Goal: Check status: Check status

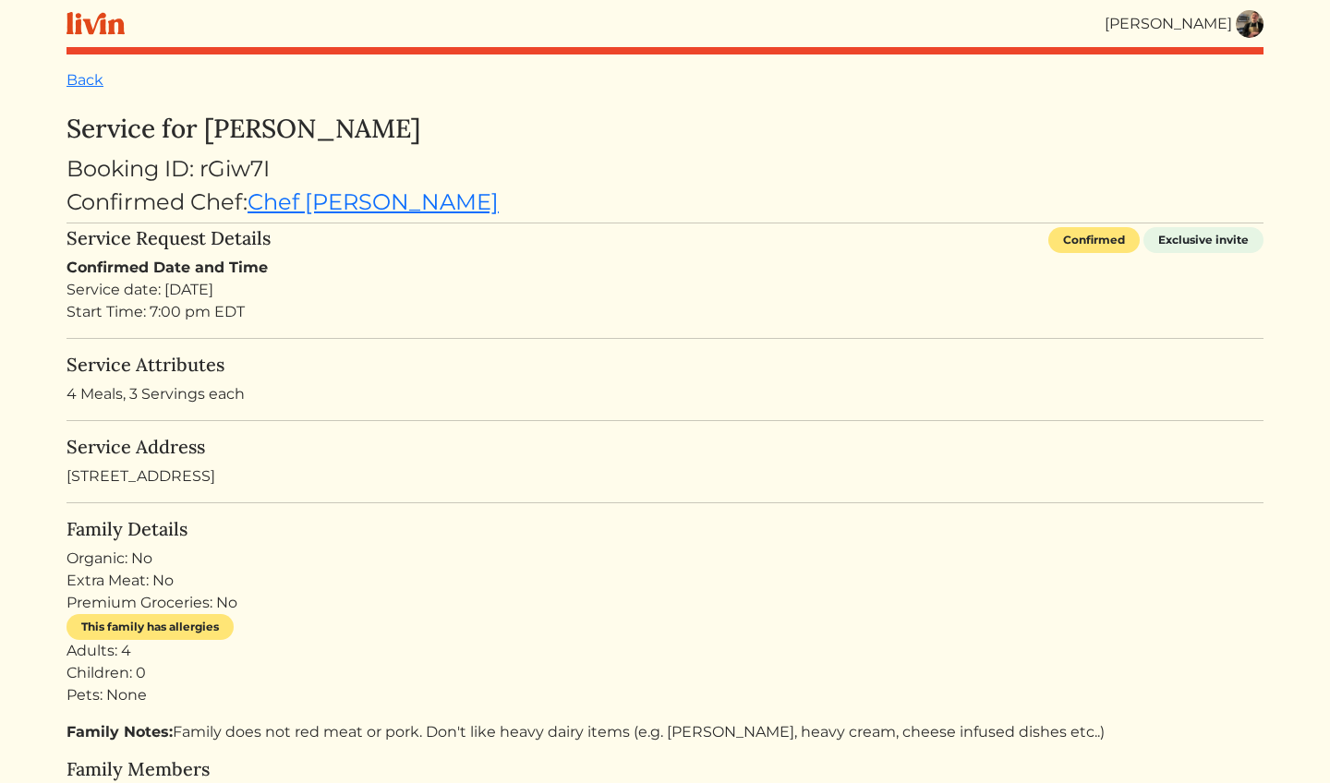
click at [1251, 28] on img at bounding box center [1250, 24] width 28 height 28
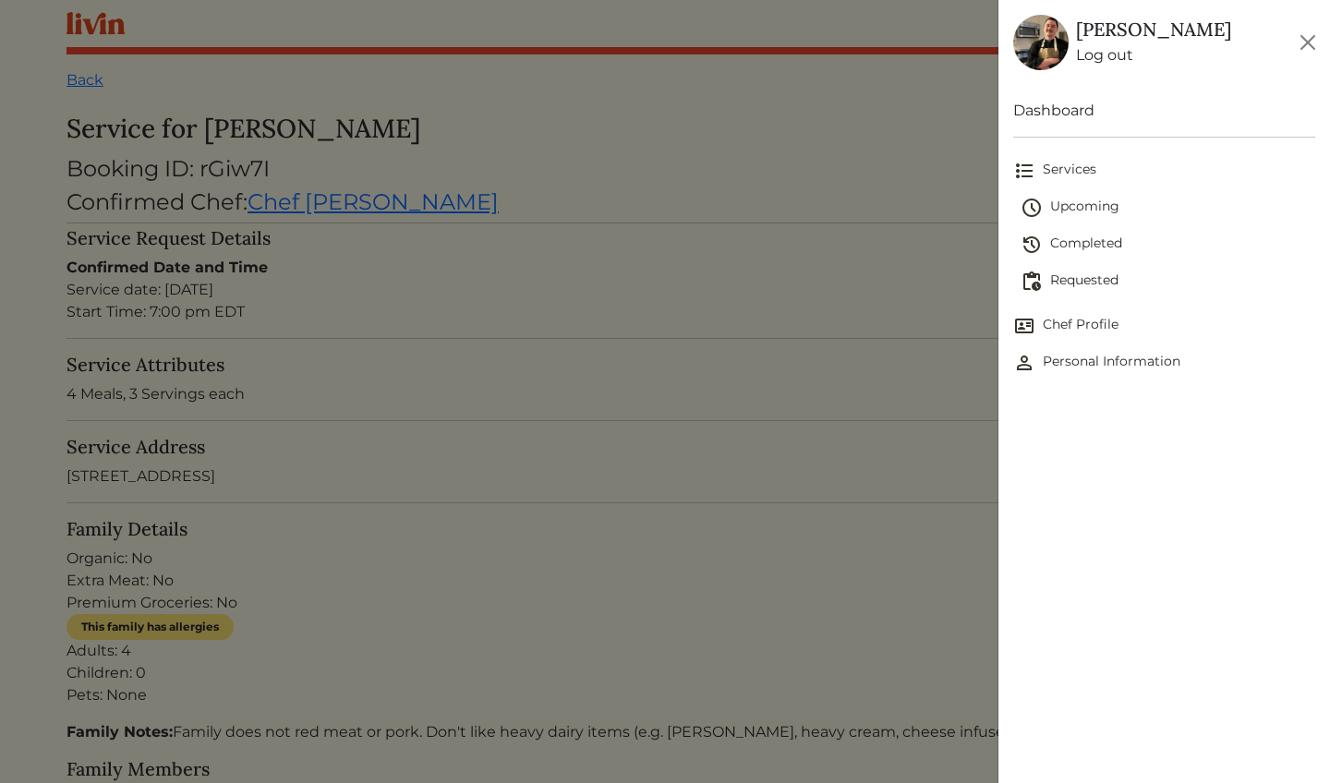
click at [1092, 272] on span "Requested" at bounding box center [1168, 282] width 295 height 22
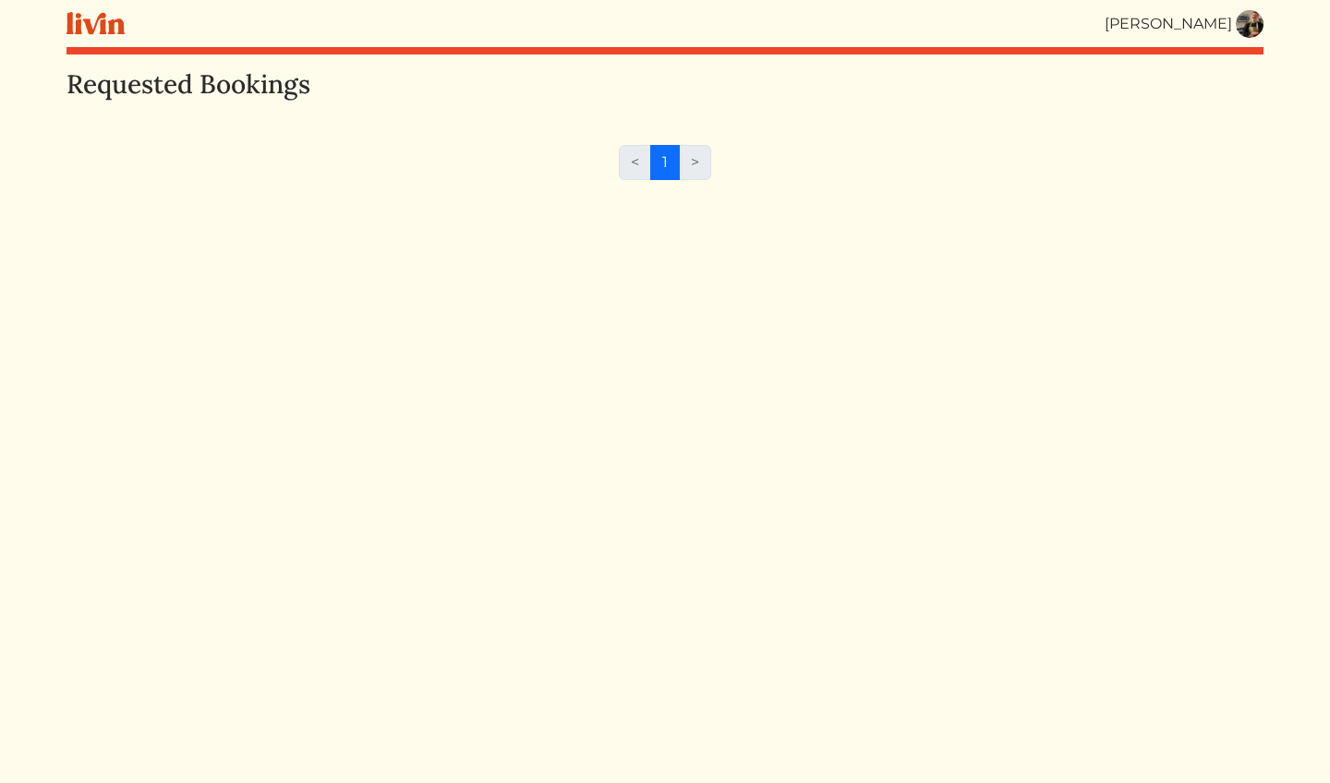
click at [1261, 24] on img at bounding box center [1250, 24] width 28 height 28
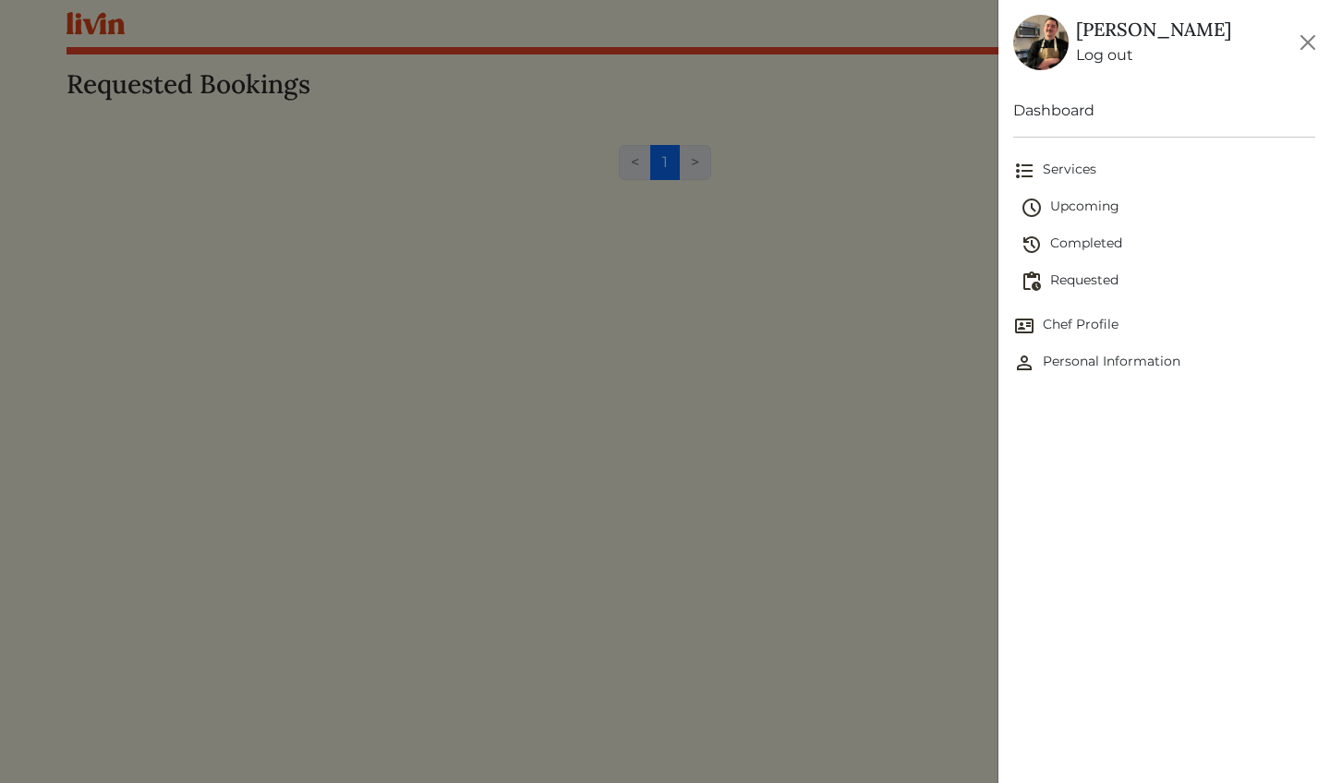
click at [1116, 201] on span "Upcoming" at bounding box center [1168, 208] width 295 height 22
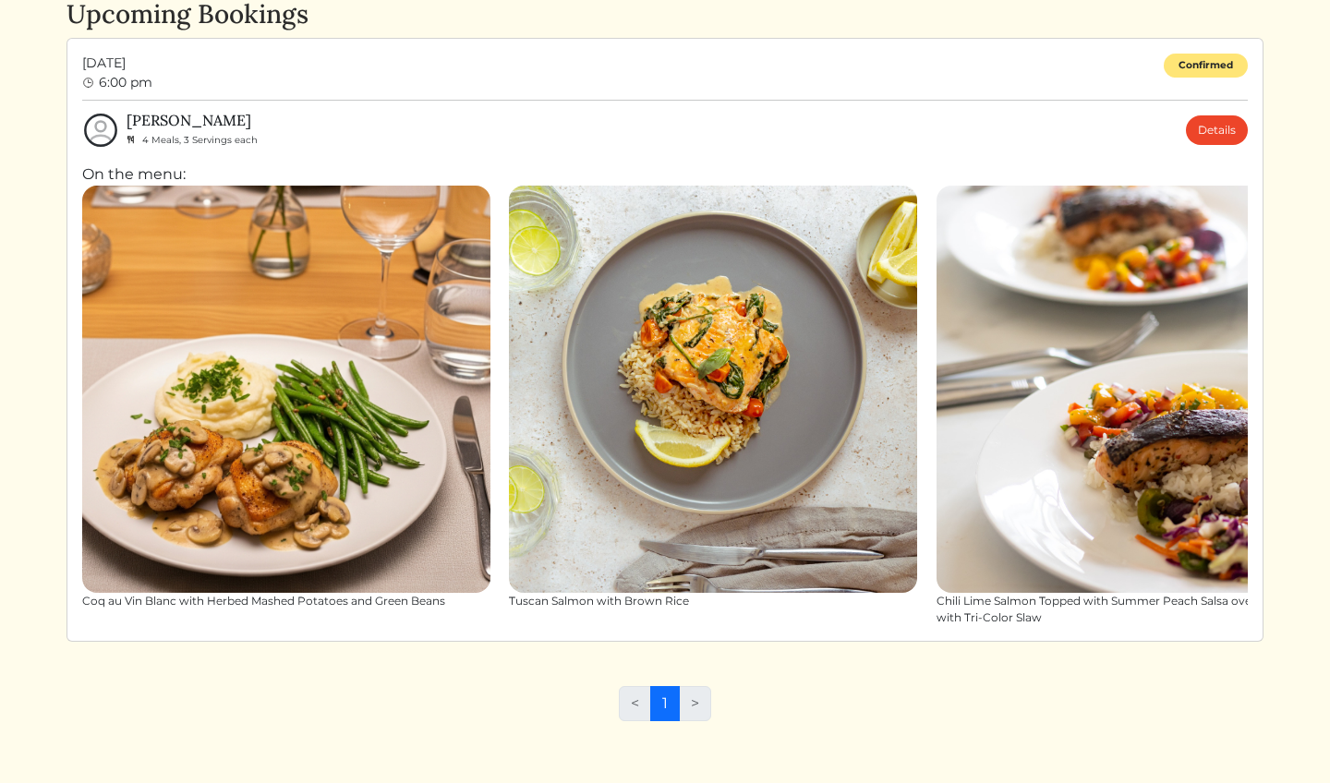
scroll to position [70, 0]
click at [1131, 412] on img at bounding box center [1141, 390] width 408 height 408
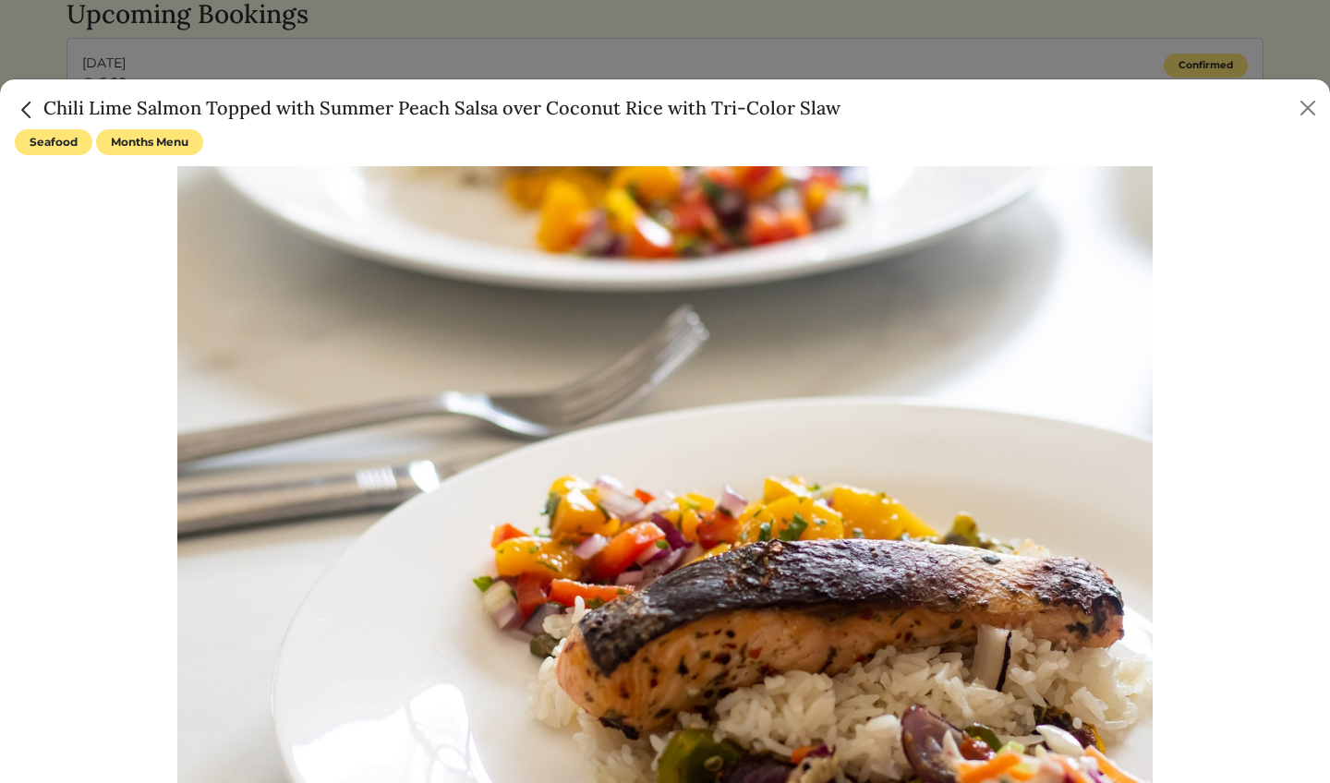
click at [1284, 434] on div at bounding box center [665, 491] width 1300 height 650
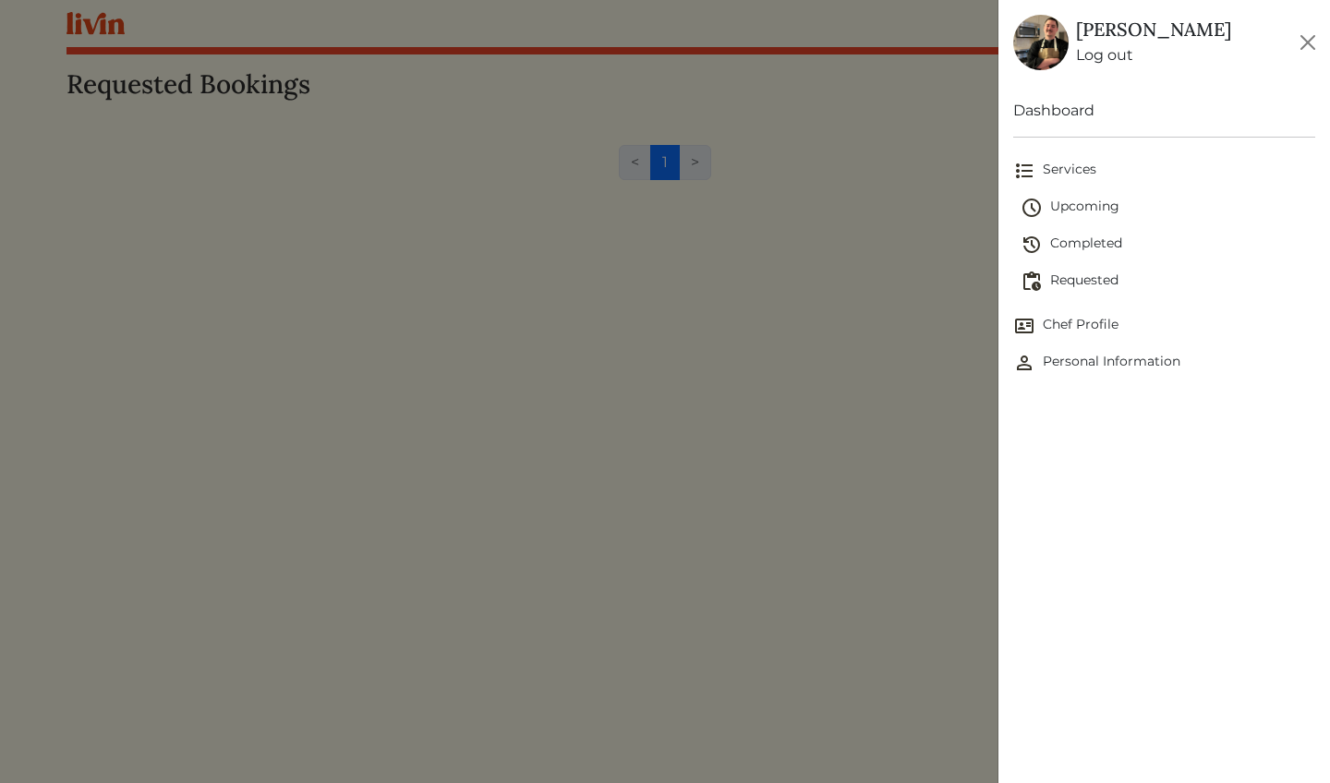
click at [1102, 200] on span "Upcoming" at bounding box center [1168, 208] width 295 height 22
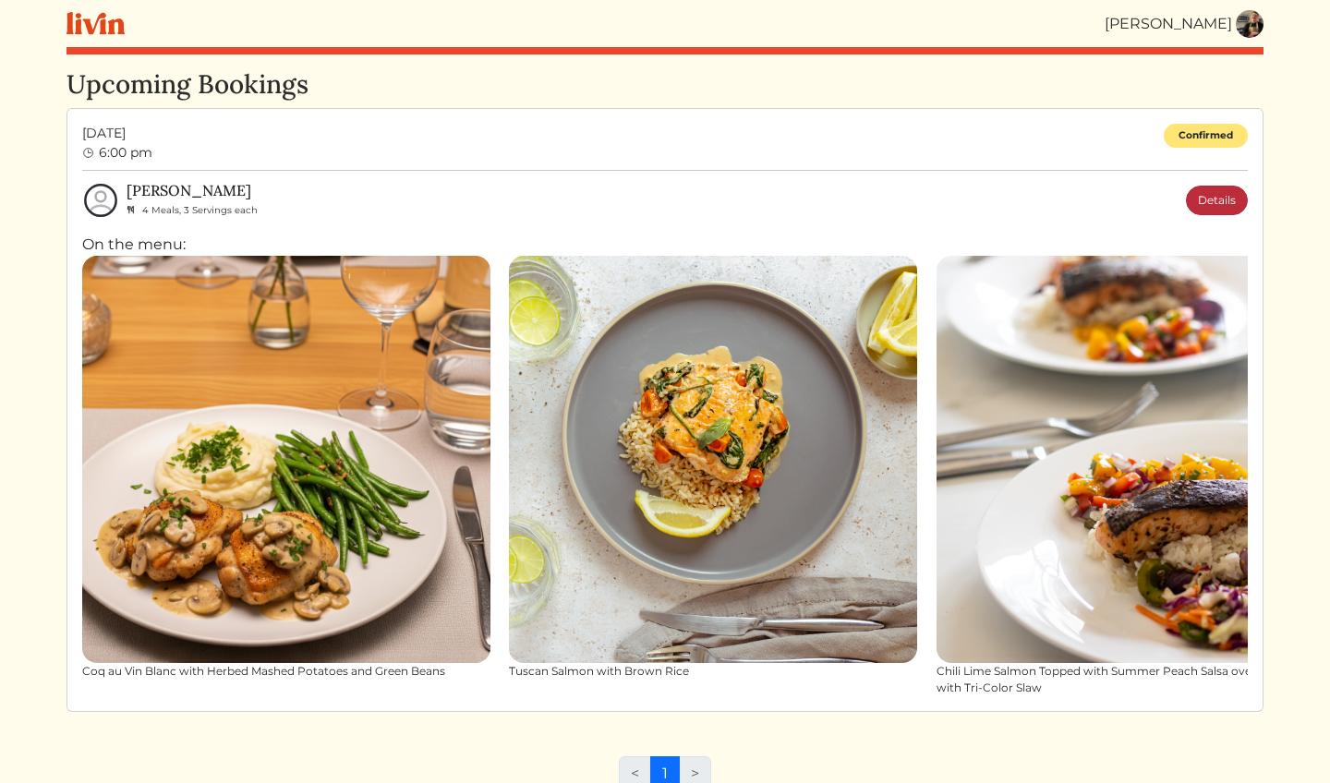
click at [1208, 198] on link "Details" at bounding box center [1217, 201] width 62 height 30
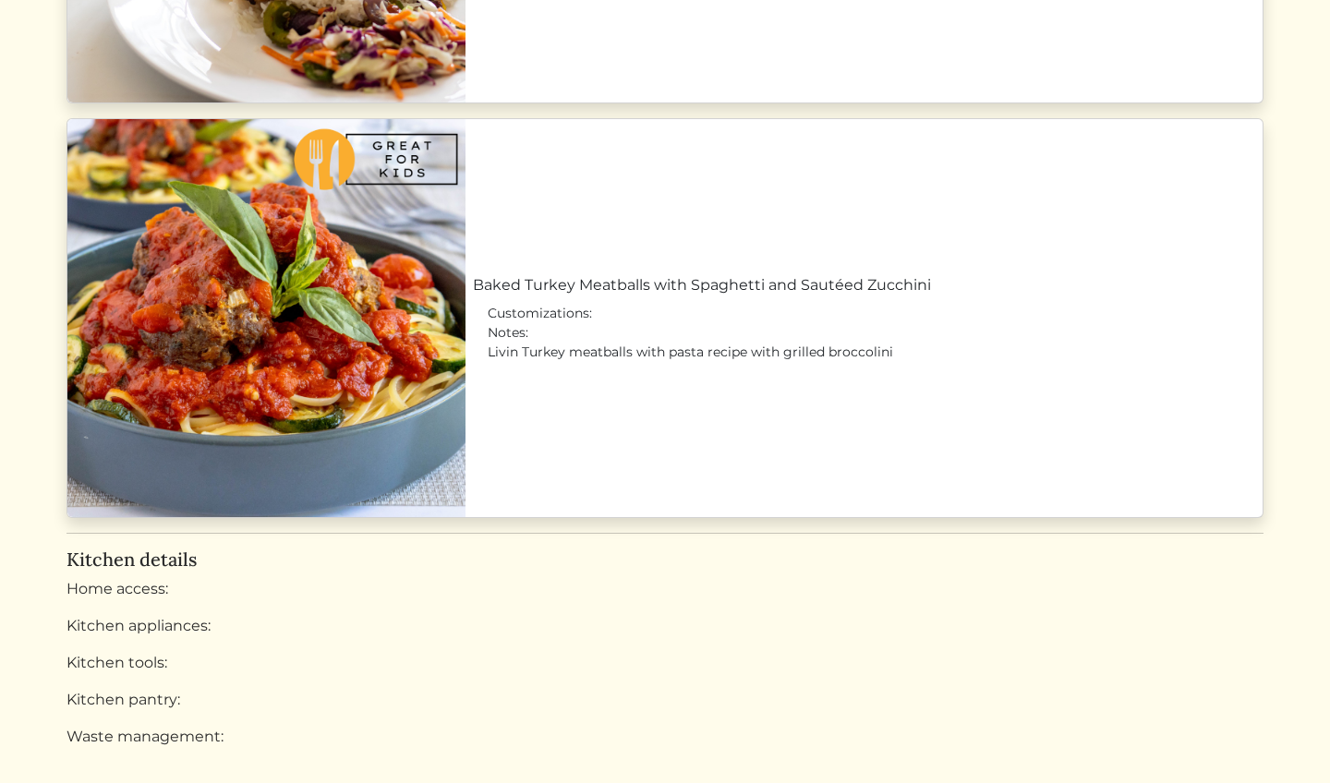
scroll to position [2151, 0]
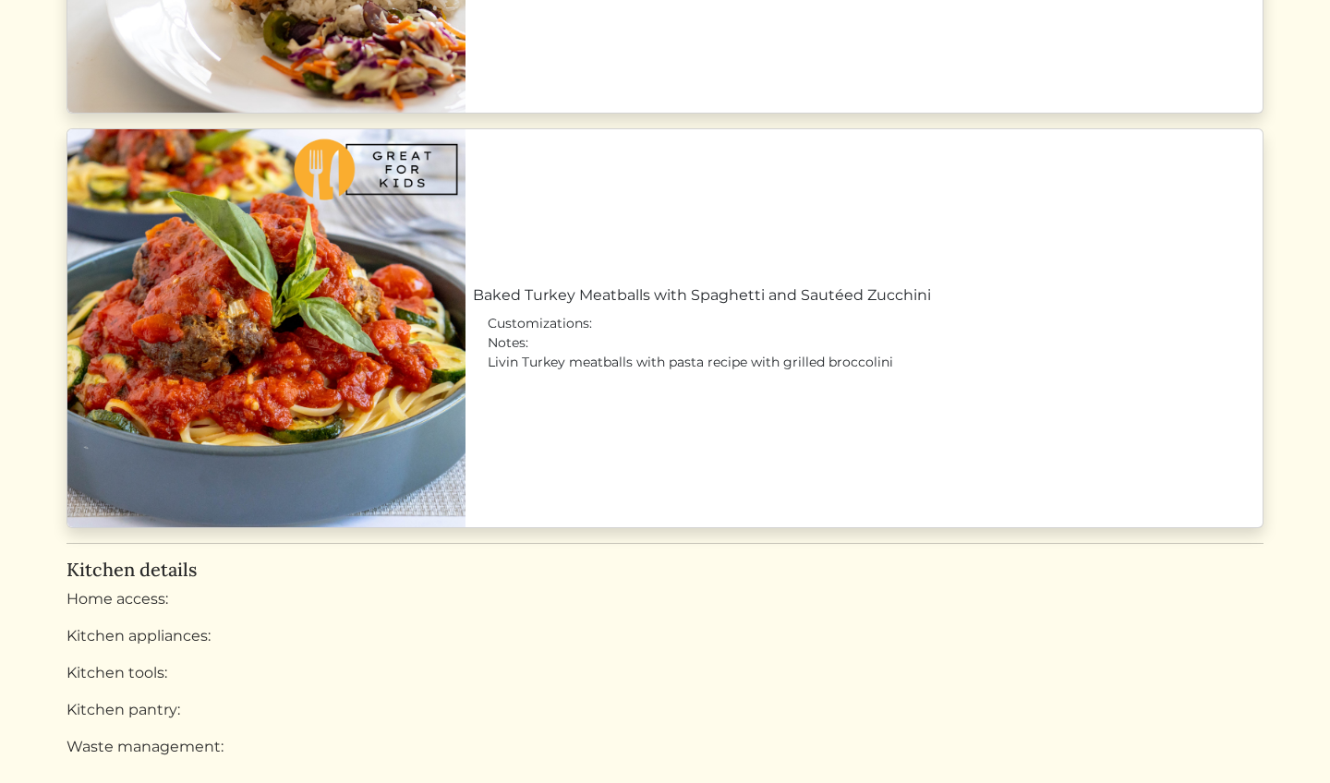
click at [923, 284] on link "Baked Turkey Meatballs with Spaghetti and Sautéed Zucchini" at bounding box center [864, 295] width 782 height 22
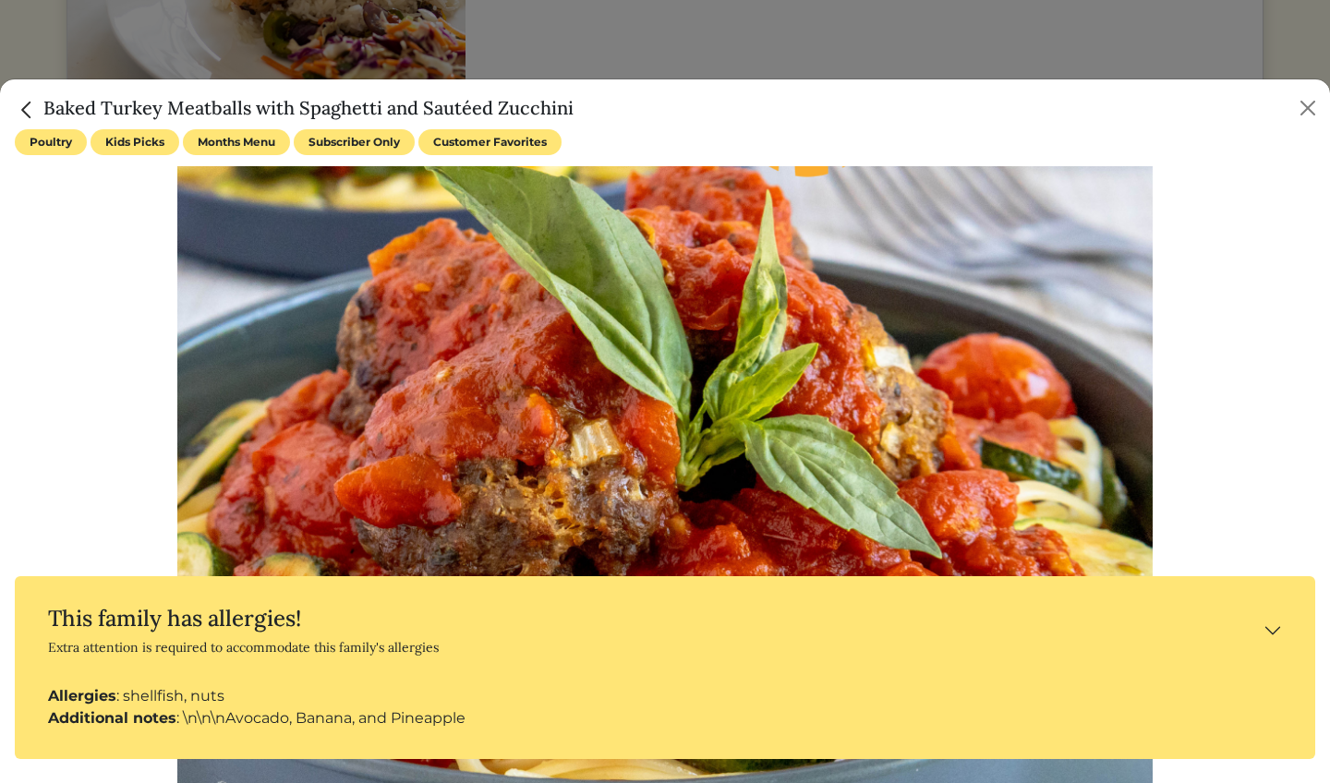
scroll to position [1, 0]
click at [1271, 624] on button "This family has allergies! Extra attention is required to accommodate this fami…" at bounding box center [665, 630] width 1271 height 79
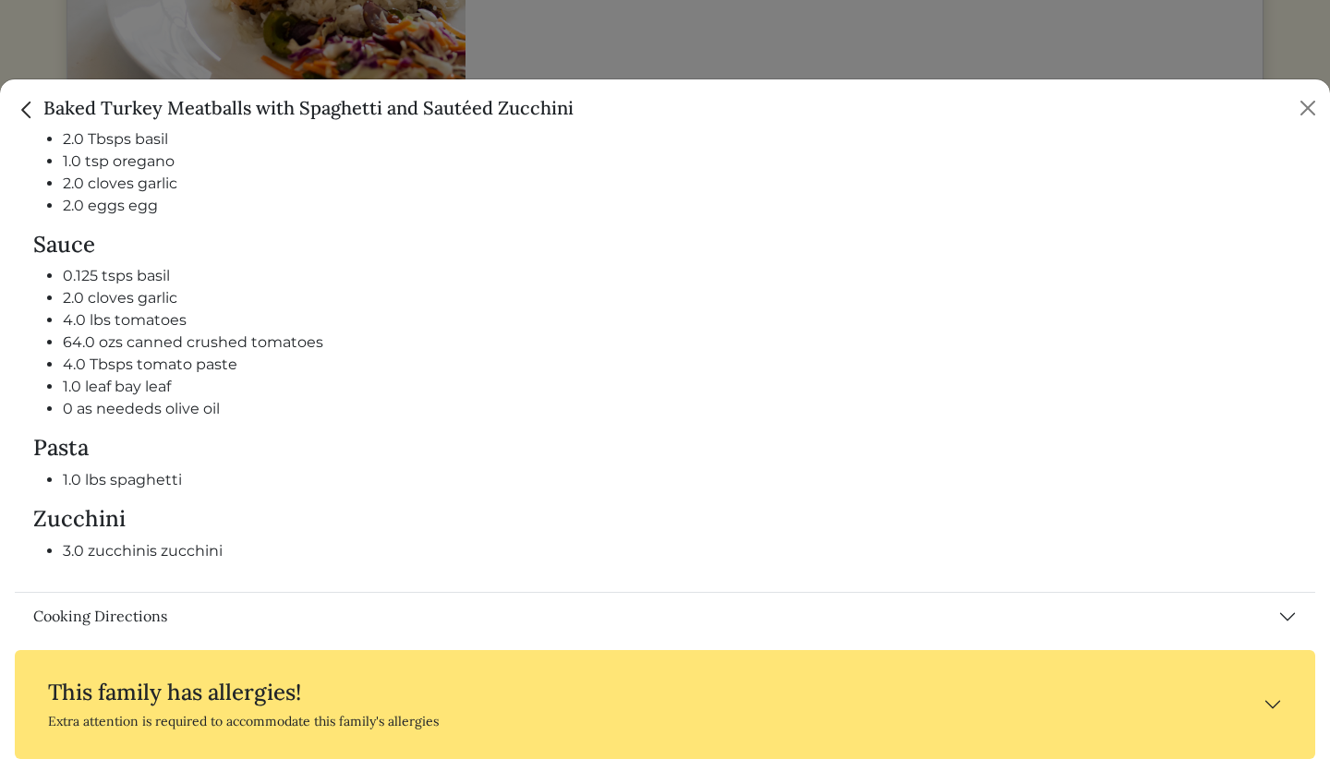
scroll to position [984, 0]
click at [1113, 626] on button "Cooking Directions" at bounding box center [665, 618] width 1300 height 48
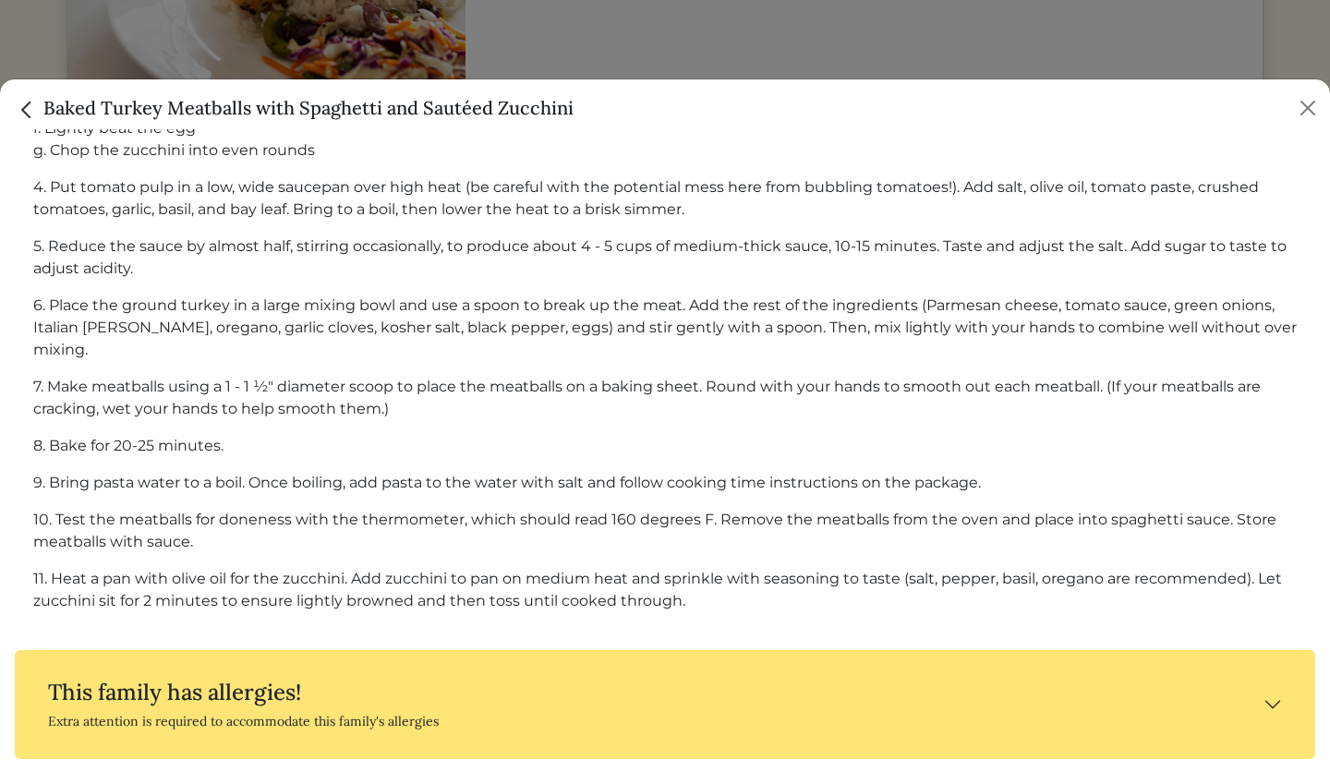
scroll to position [1794, 0]
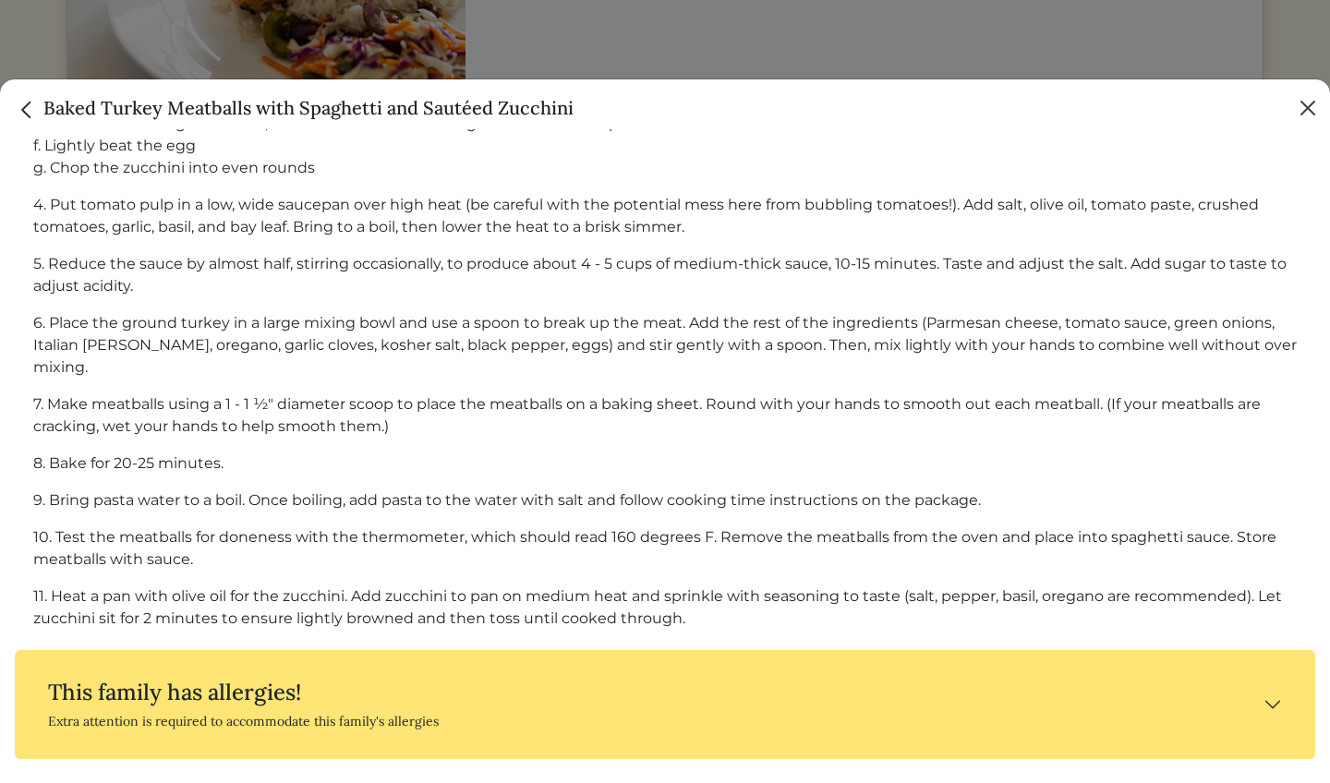
click at [1312, 112] on button "Close" at bounding box center [1308, 108] width 30 height 30
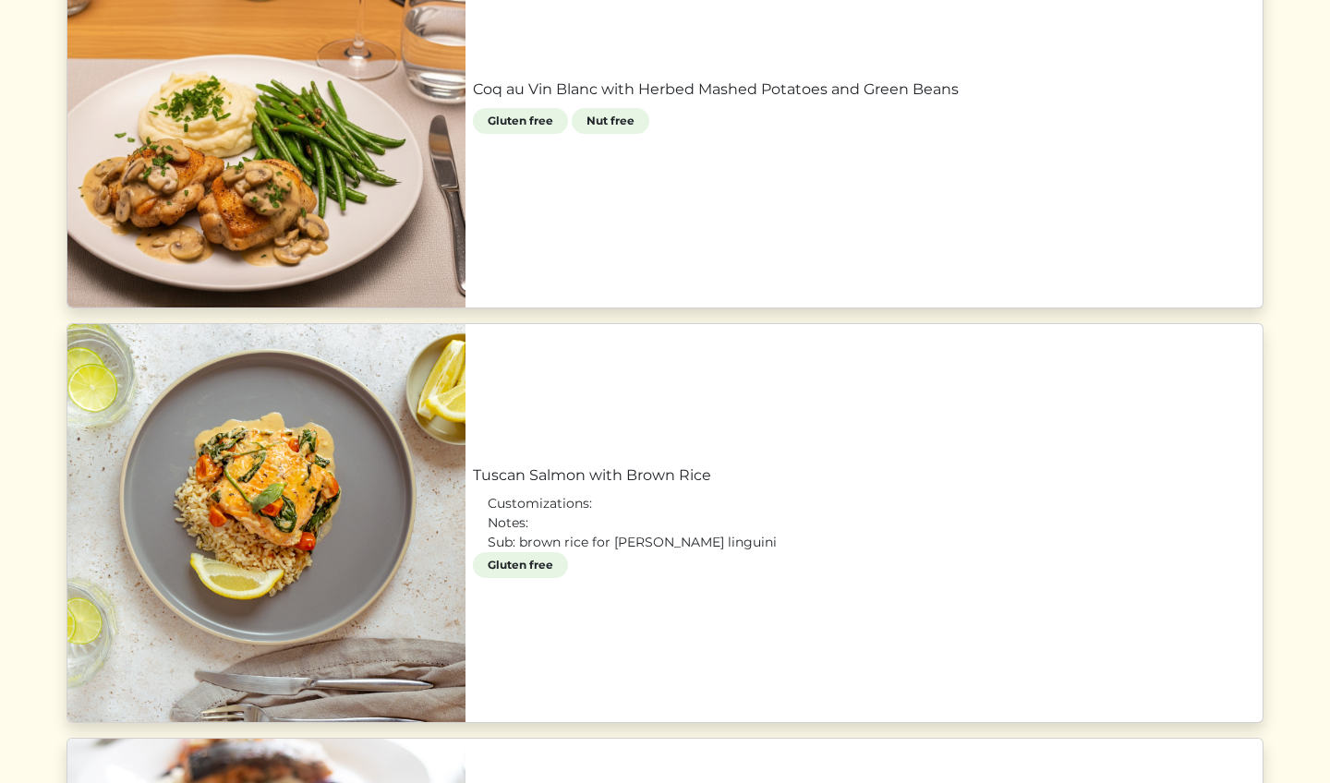
scroll to position [1127, 0]
click at [874, 100] on link "Coq au Vin Blanc with Herbed Mashed Potatoes and Green Beans" at bounding box center [864, 89] width 782 height 22
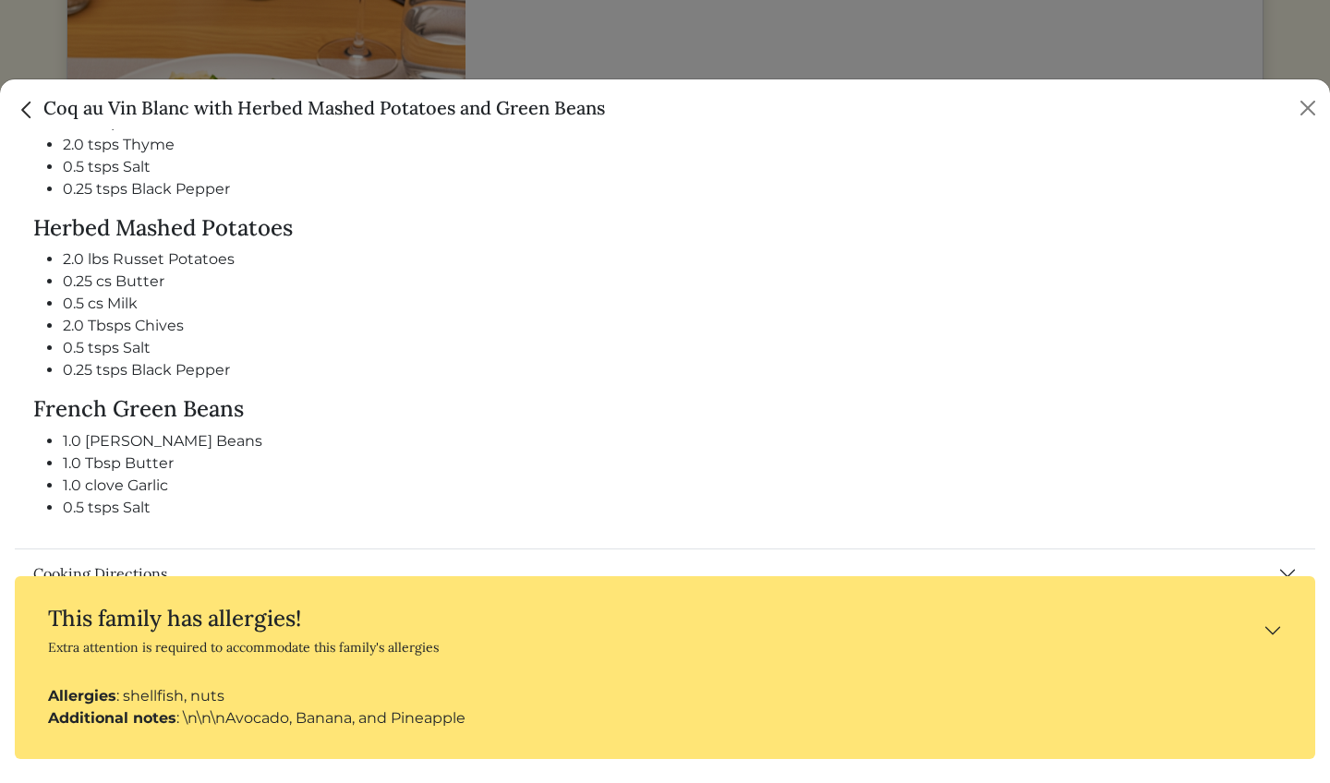
scroll to position [1106, 0]
click at [1305, 112] on button "Close" at bounding box center [1308, 108] width 30 height 30
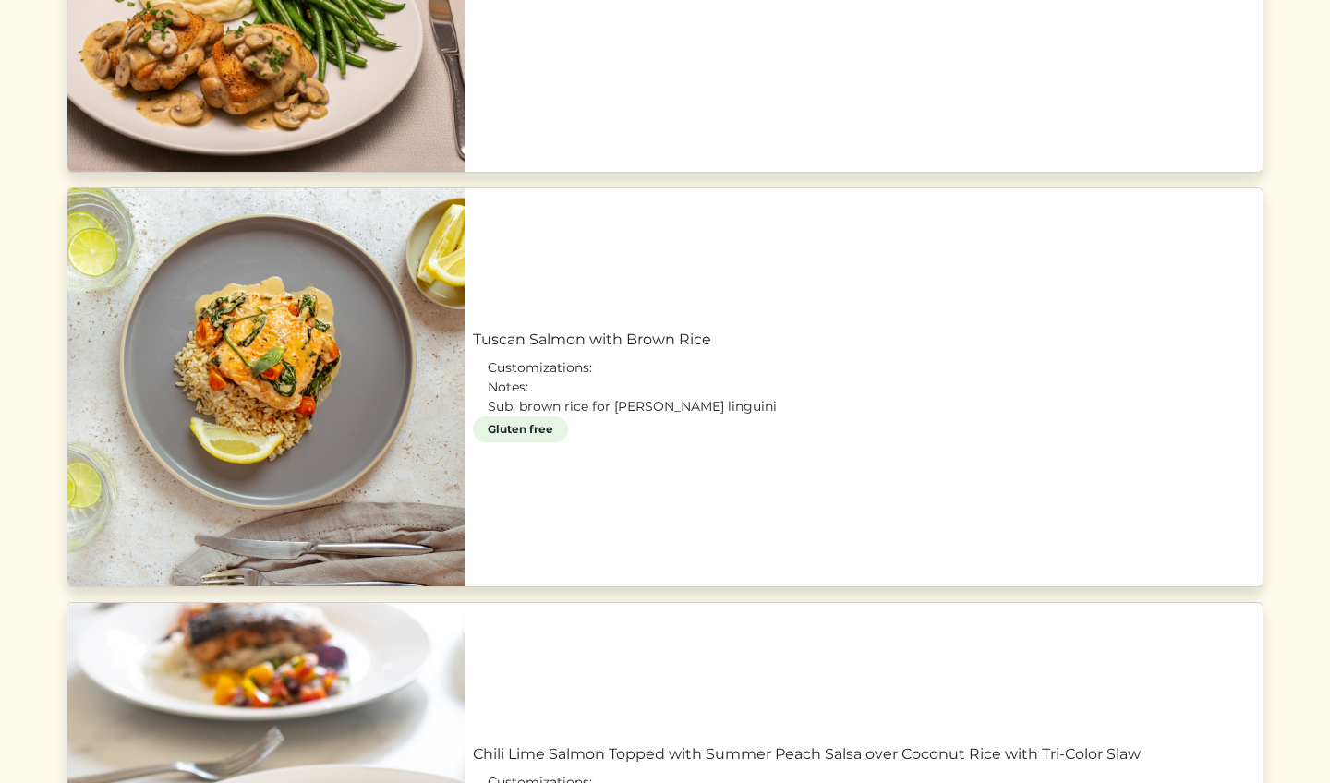
scroll to position [1290, 0]
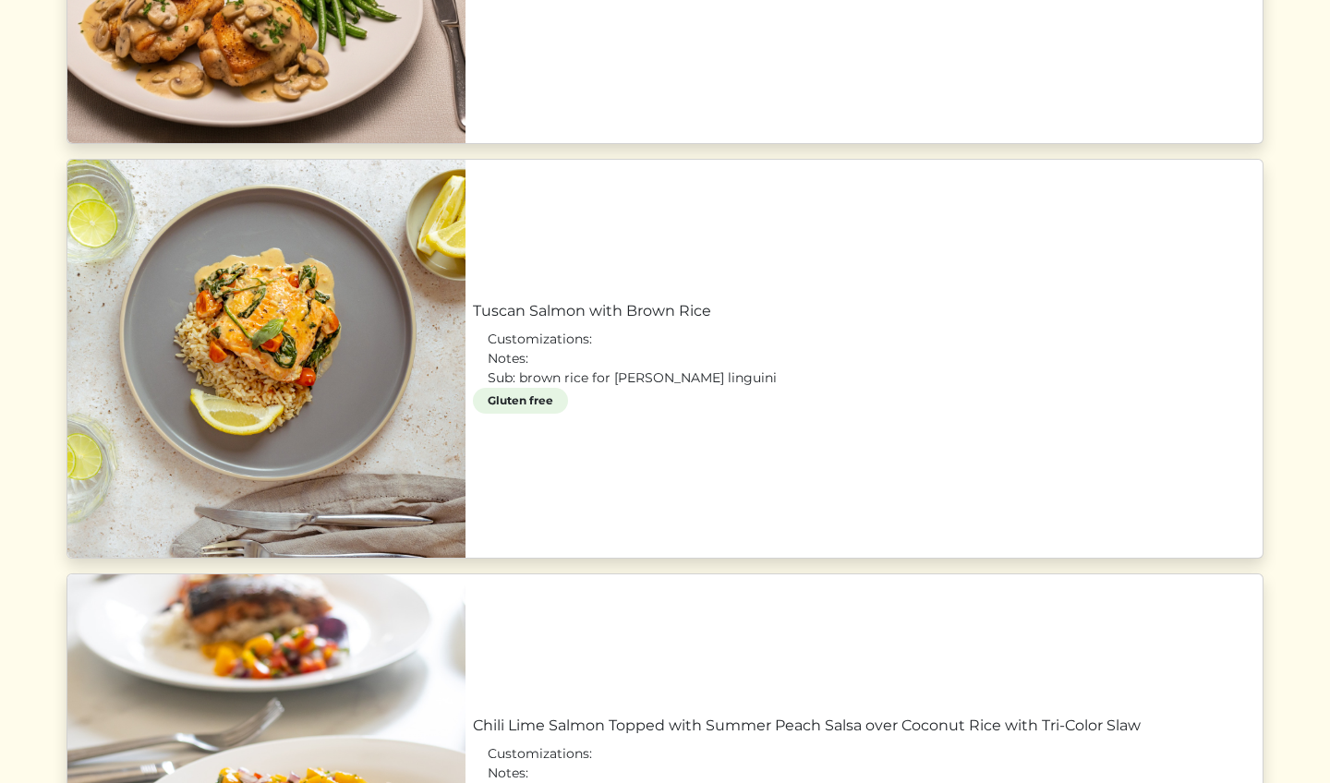
click at [785, 737] on link "Chili Lime Salmon Topped with Summer Peach Salsa over Coconut Rice with Tri-Col…" at bounding box center [864, 726] width 782 height 22
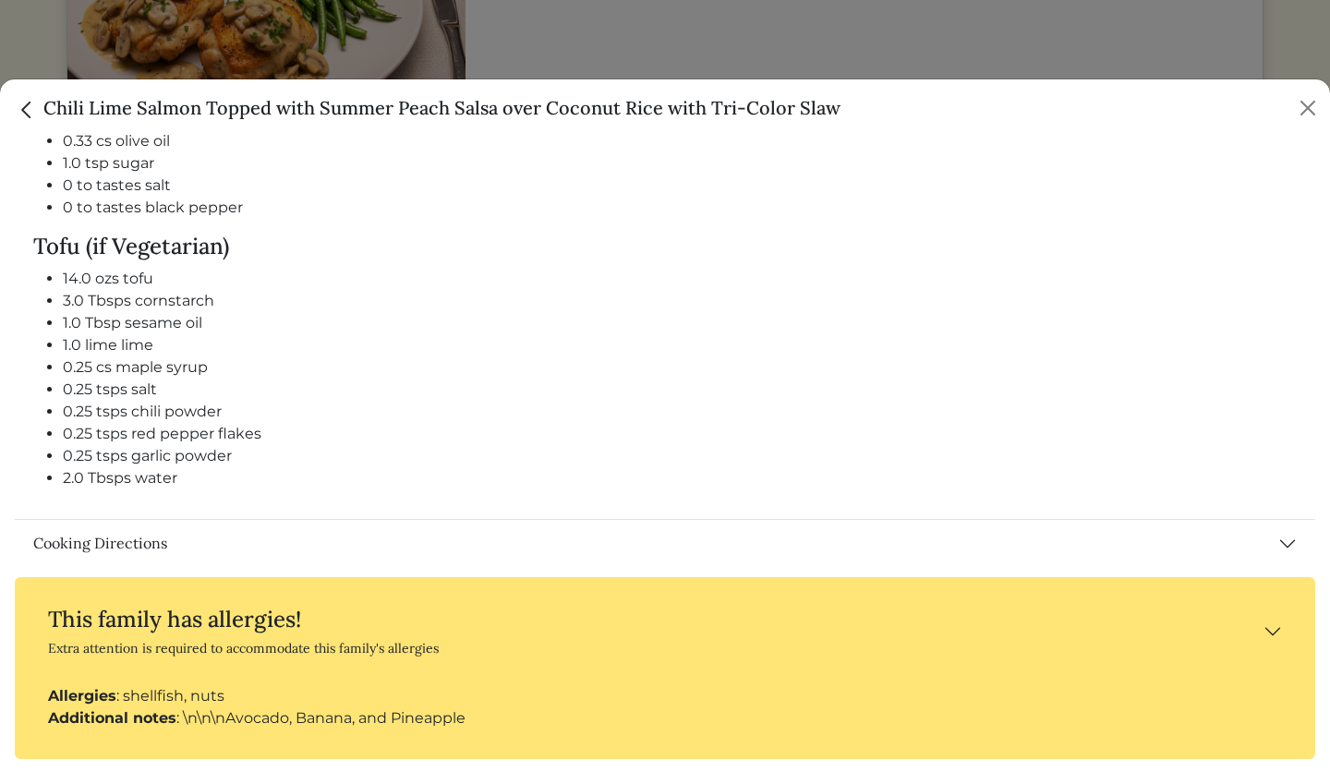
scroll to position [1719, 0]
click at [969, 540] on button "Cooking Directions" at bounding box center [665, 545] width 1300 height 48
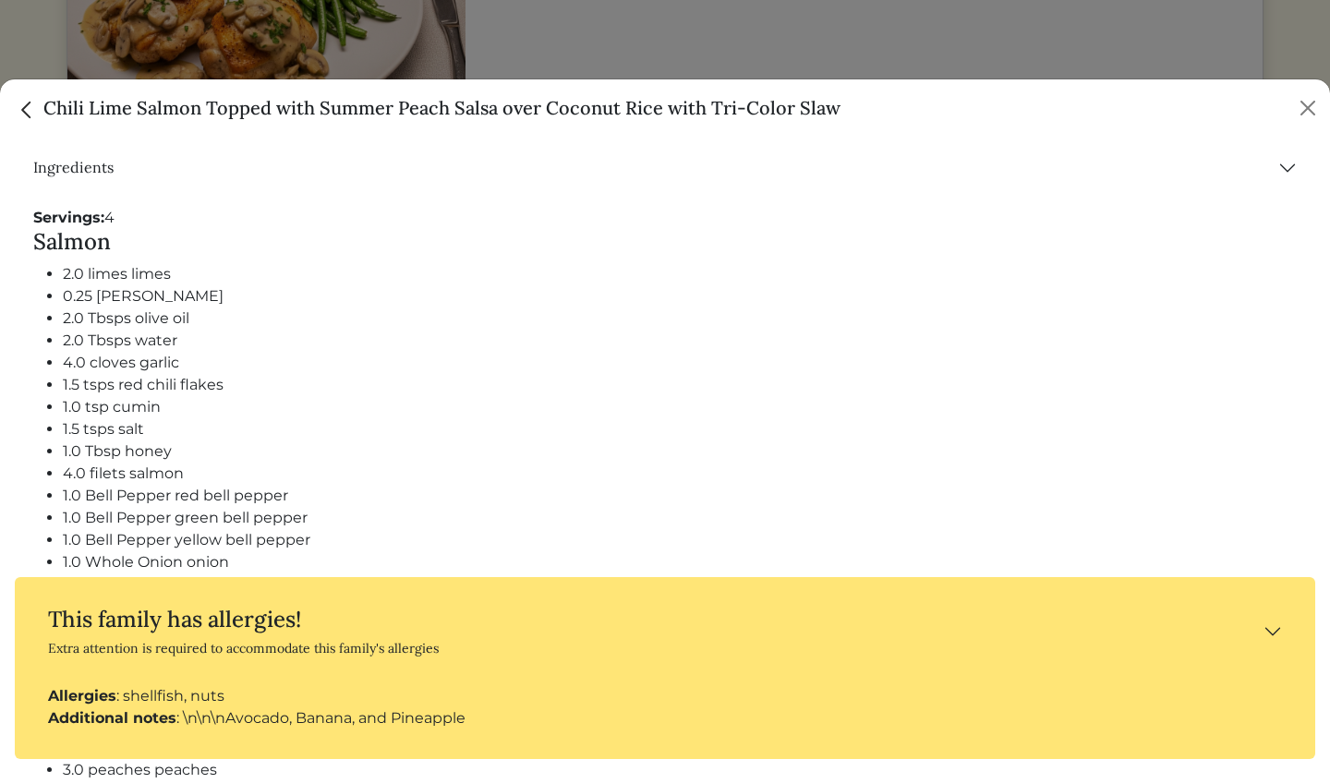
scroll to position [769, 0]
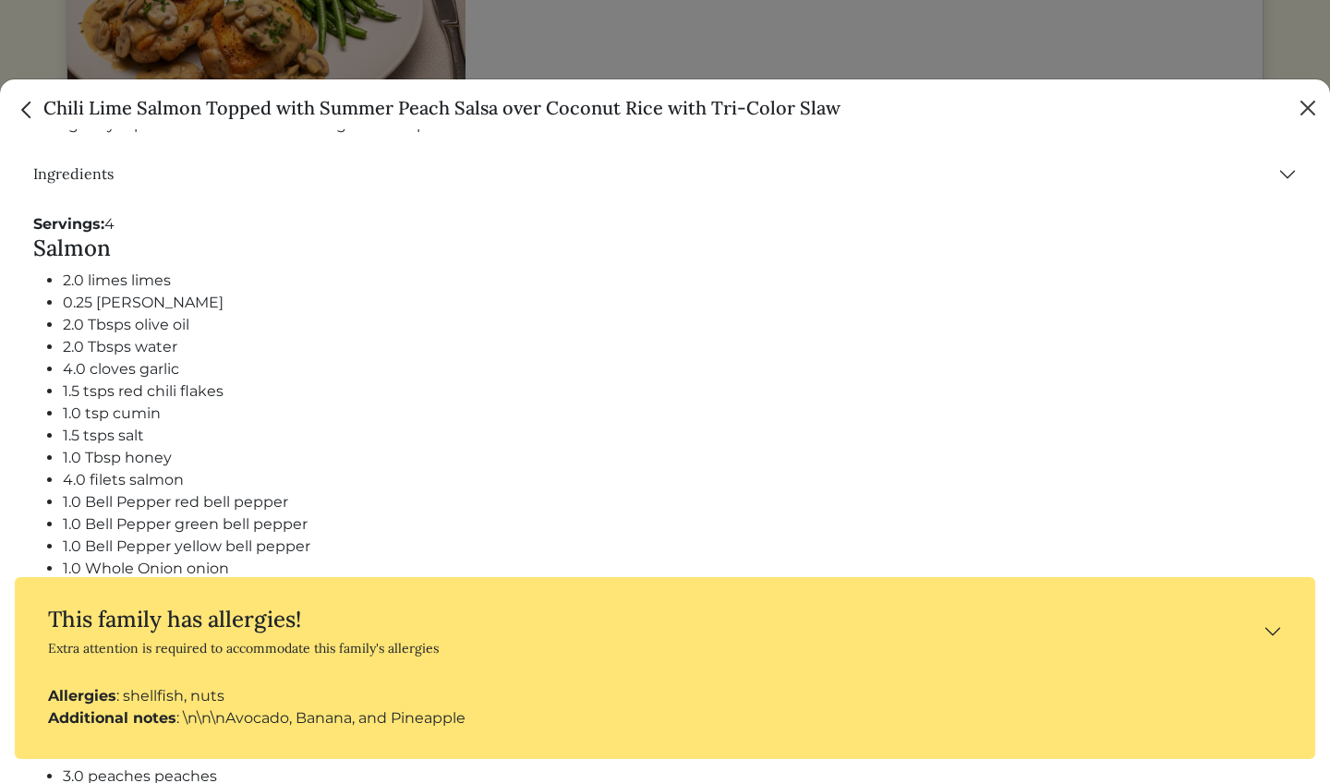
click at [1303, 117] on button "Close" at bounding box center [1308, 108] width 30 height 30
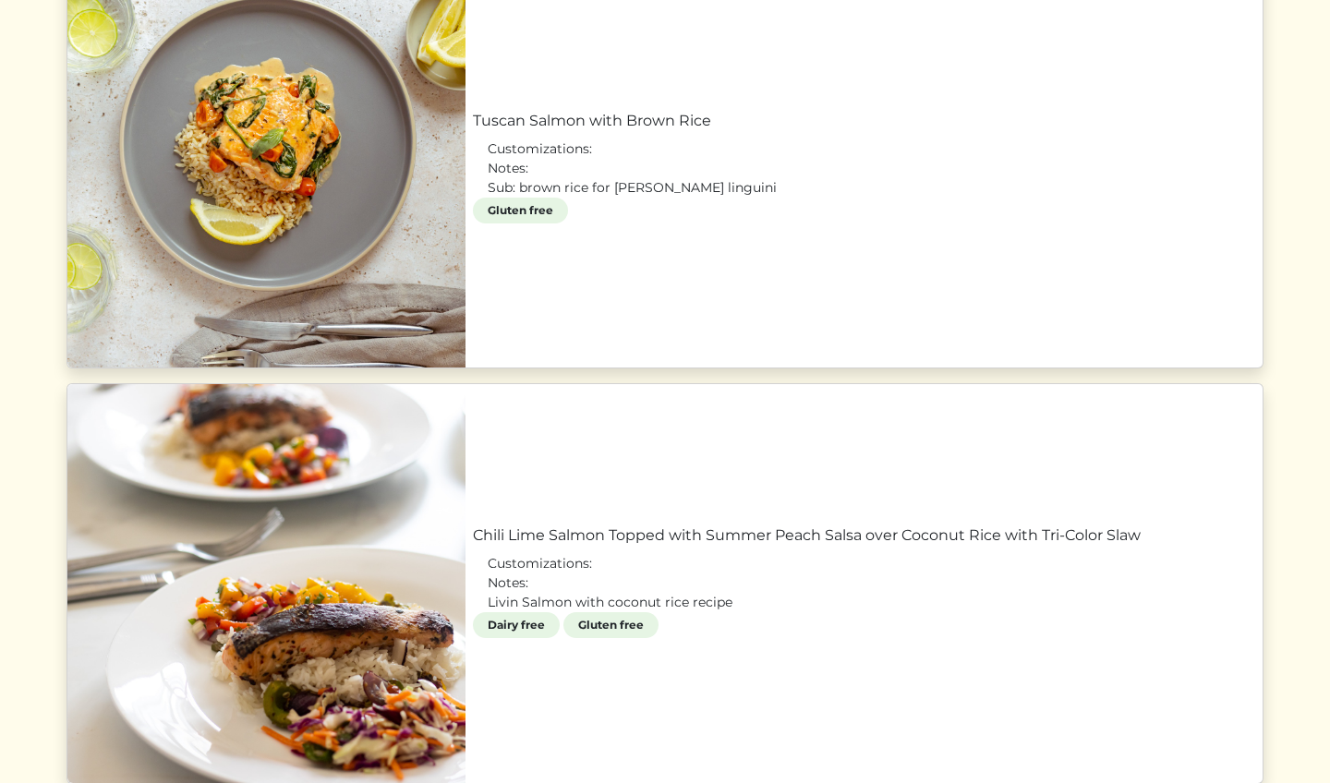
scroll to position [1433, 0]
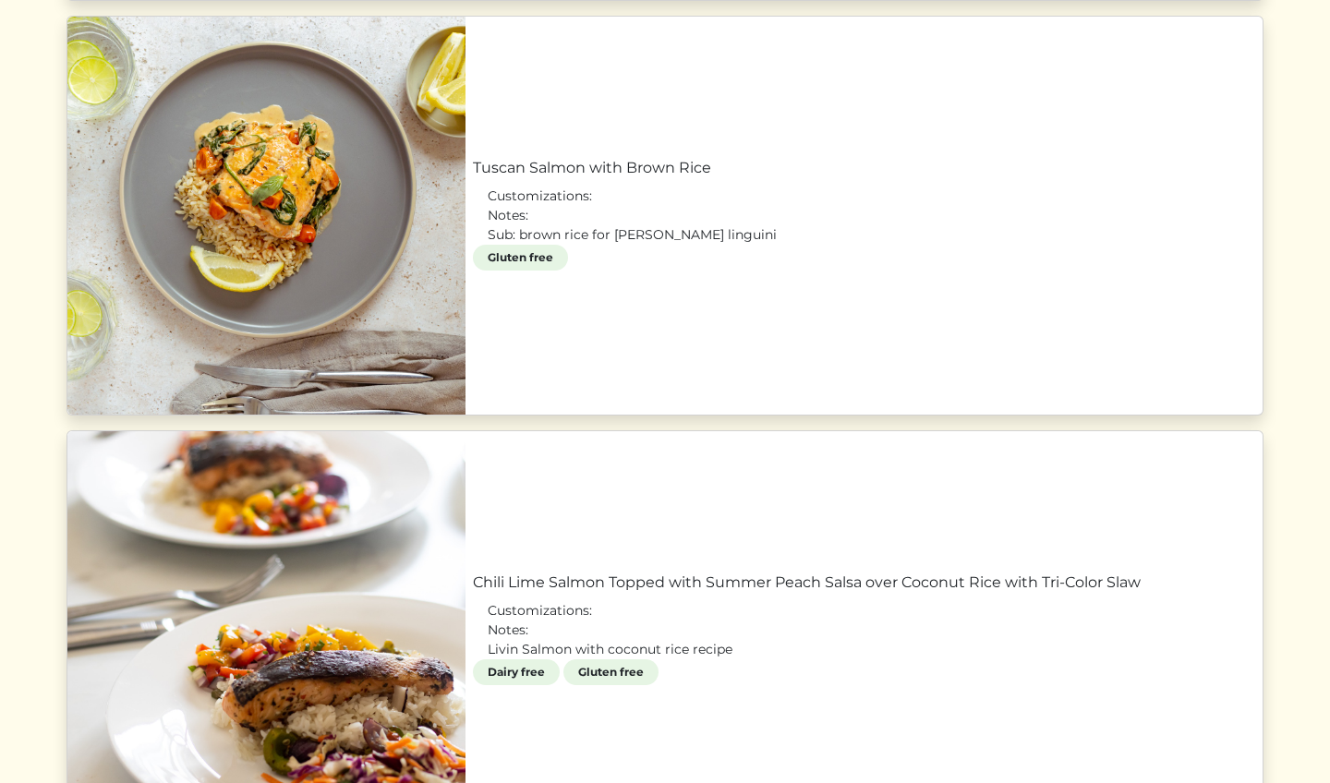
click at [913, 157] on link "Tuscan Salmon with Brown Rice" at bounding box center [864, 168] width 782 height 22
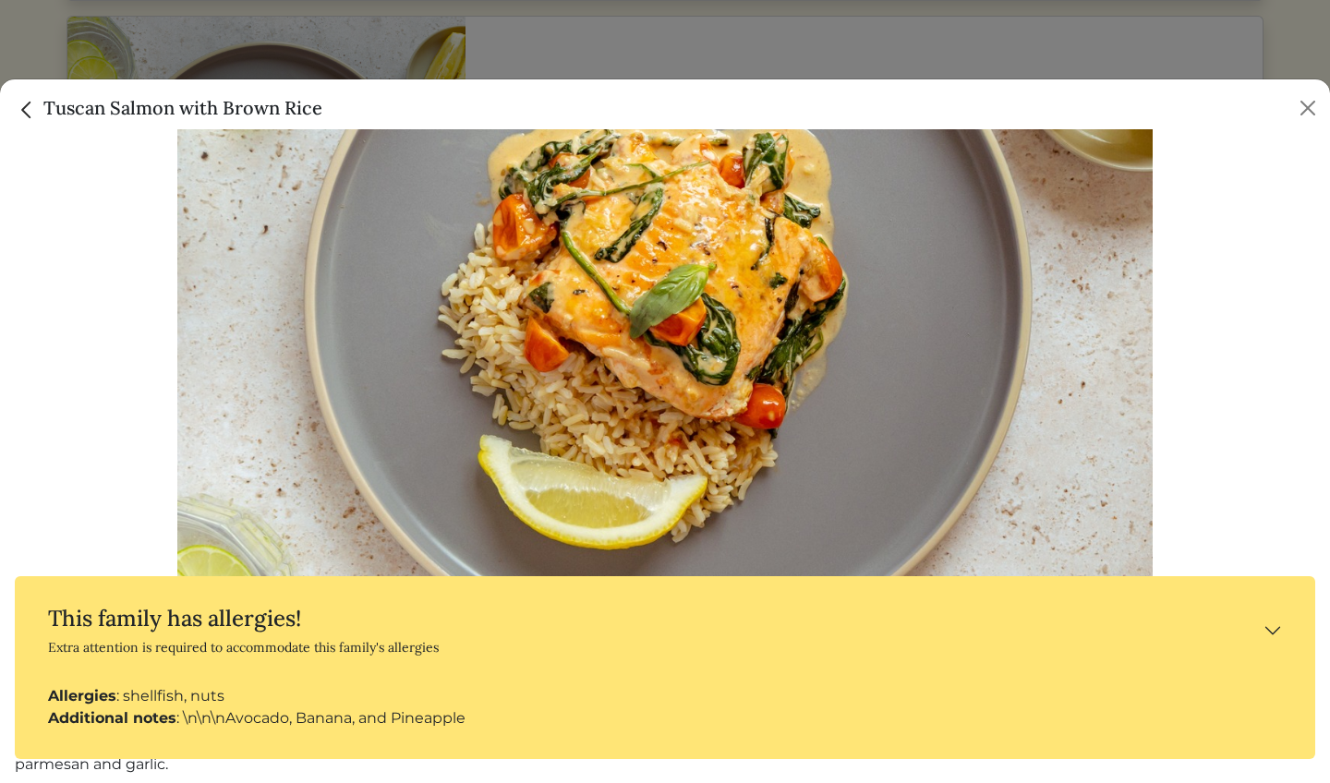
scroll to position [193, 0]
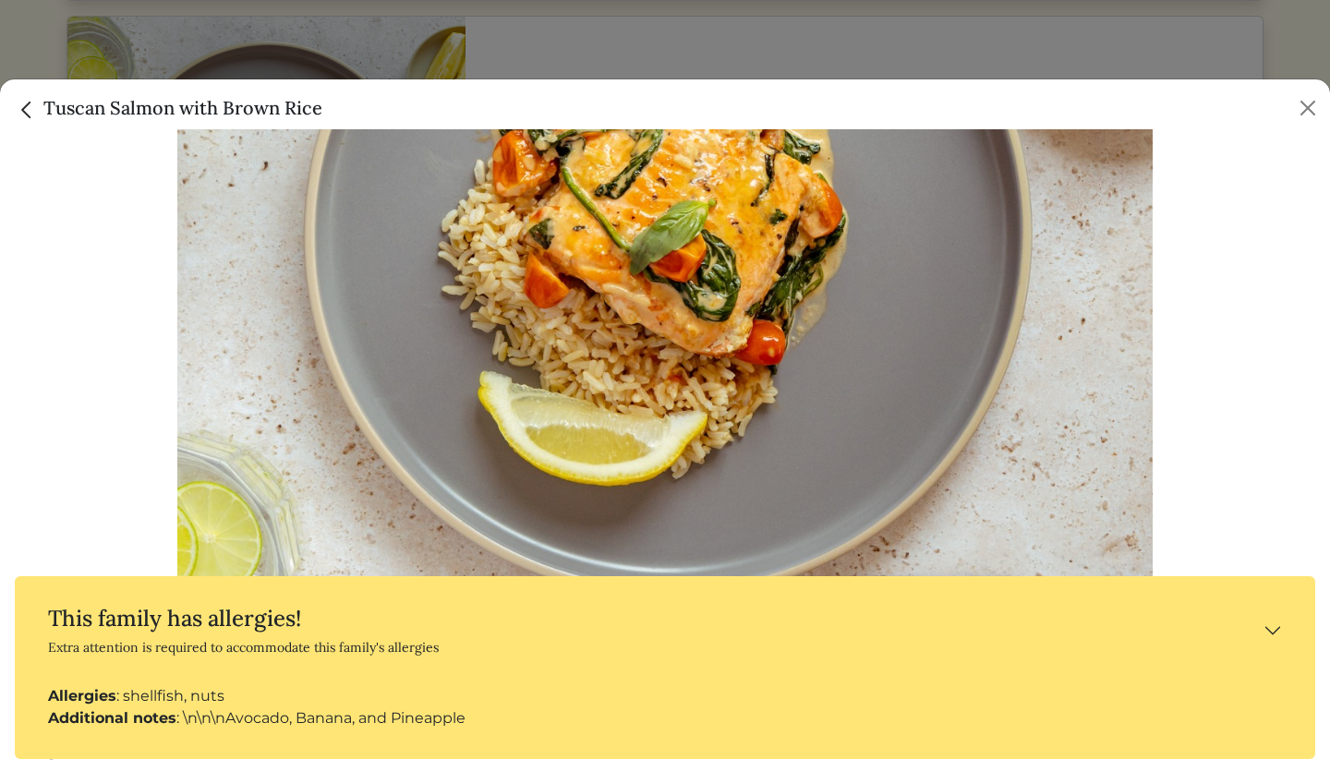
click at [1276, 631] on button "This family has allergies! Extra attention is required to accommodate this fami…" at bounding box center [665, 630] width 1271 height 79
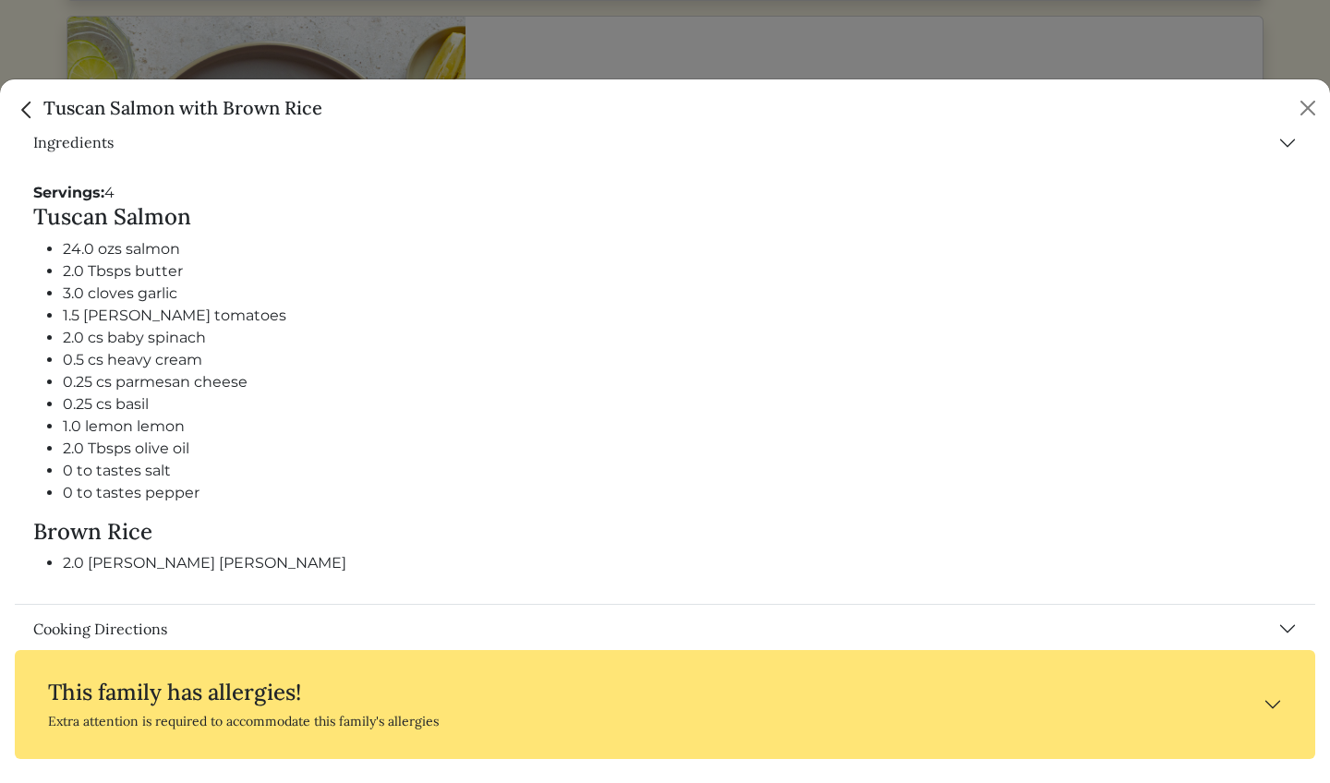
scroll to position [804, 0]
click at [1279, 622] on button "Cooking Directions" at bounding box center [665, 626] width 1300 height 48
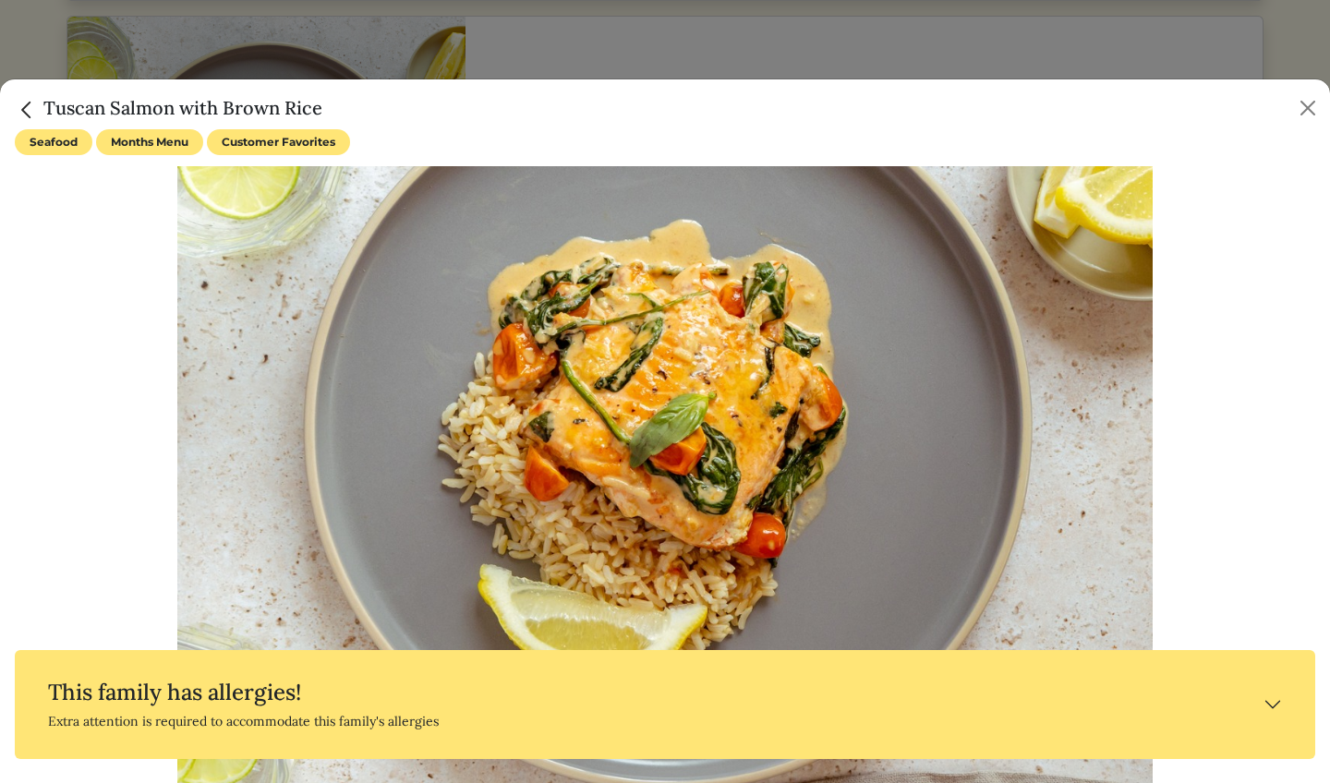
scroll to position [0, 0]
click at [1311, 100] on button "Close" at bounding box center [1308, 108] width 30 height 30
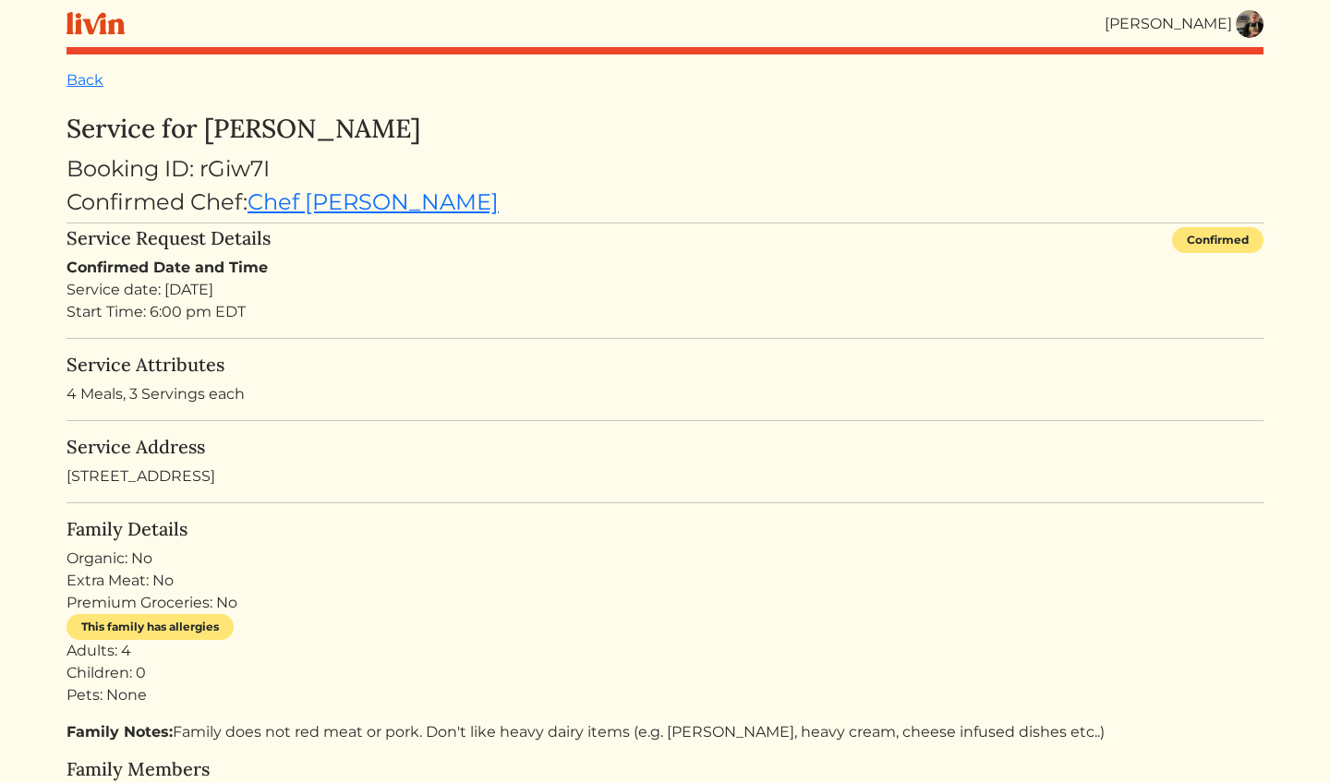
click at [1252, 30] on img at bounding box center [1250, 24] width 28 height 28
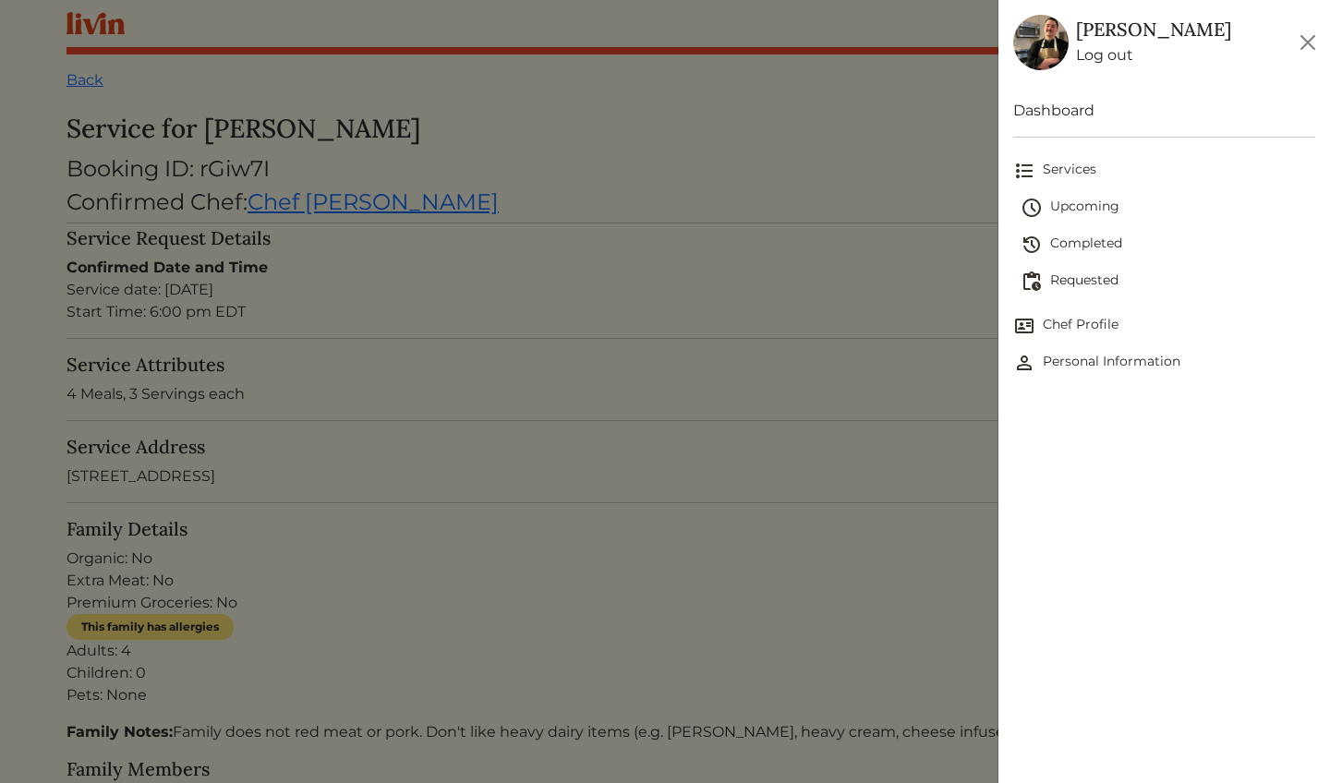
click at [1101, 284] on span "Requested" at bounding box center [1168, 282] width 295 height 22
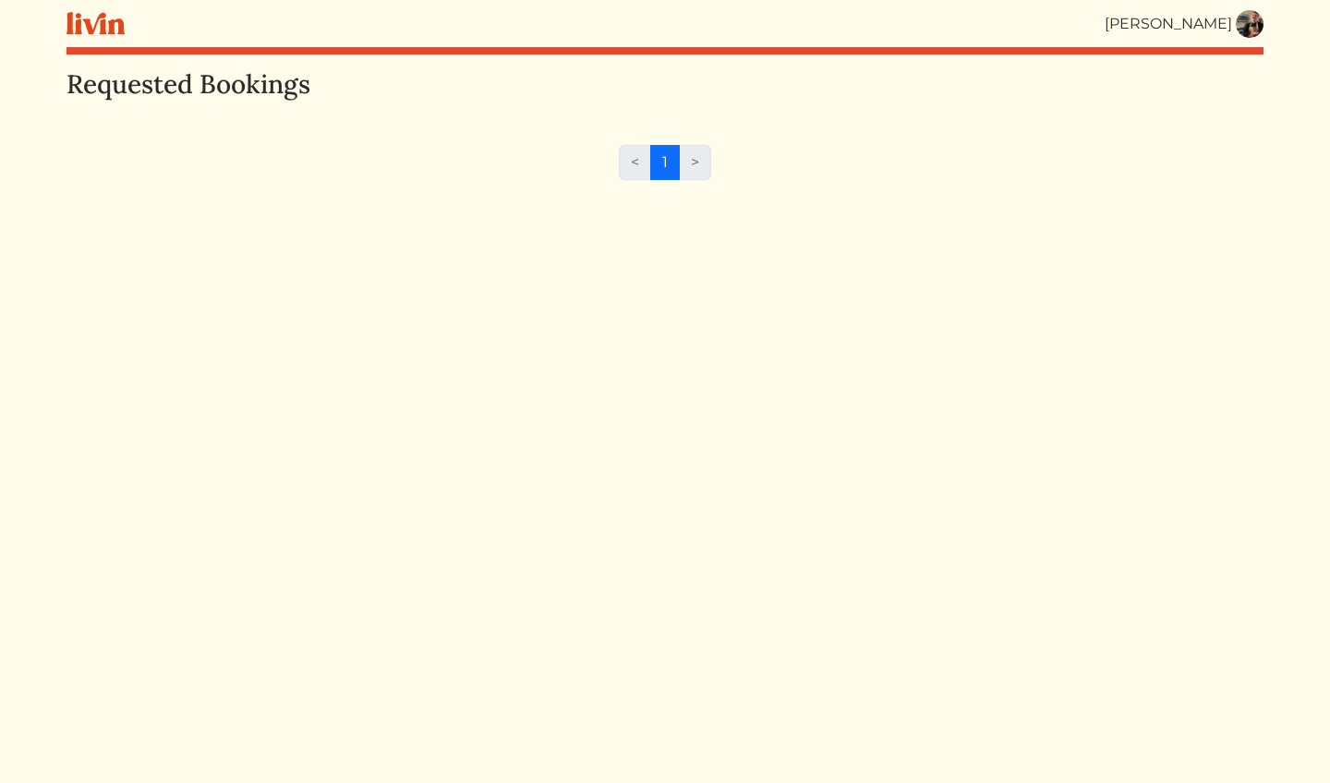
click at [1247, 29] on img at bounding box center [1250, 24] width 28 height 28
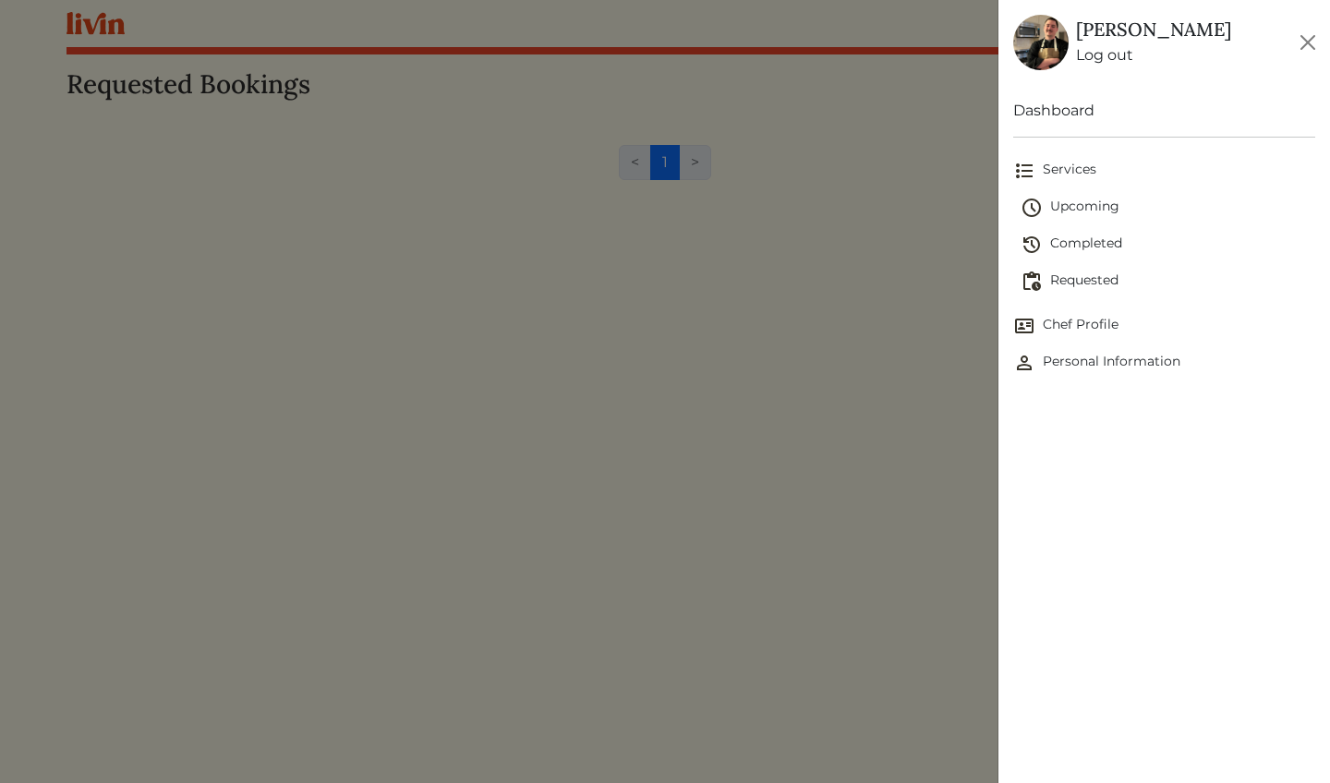
click at [1118, 245] on span "Completed" at bounding box center [1168, 245] width 295 height 22
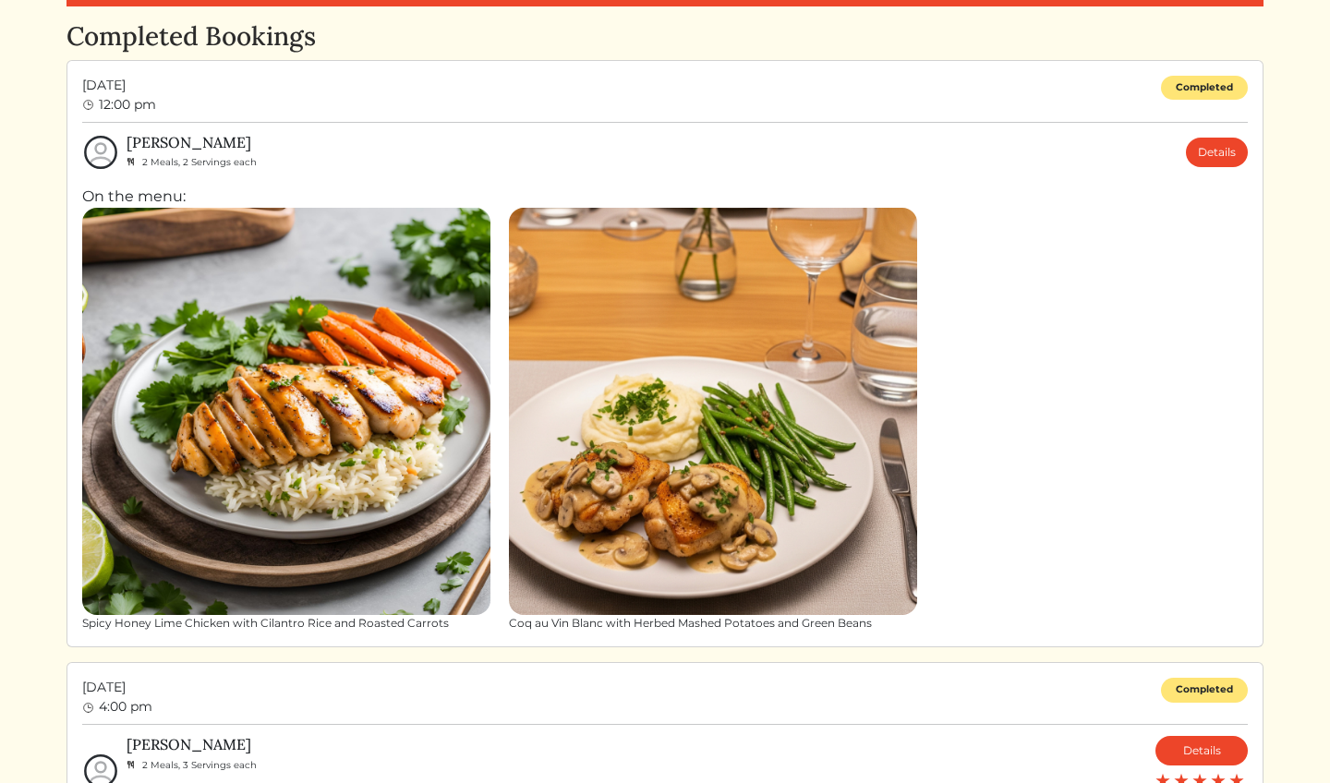
scroll to position [67, 0]
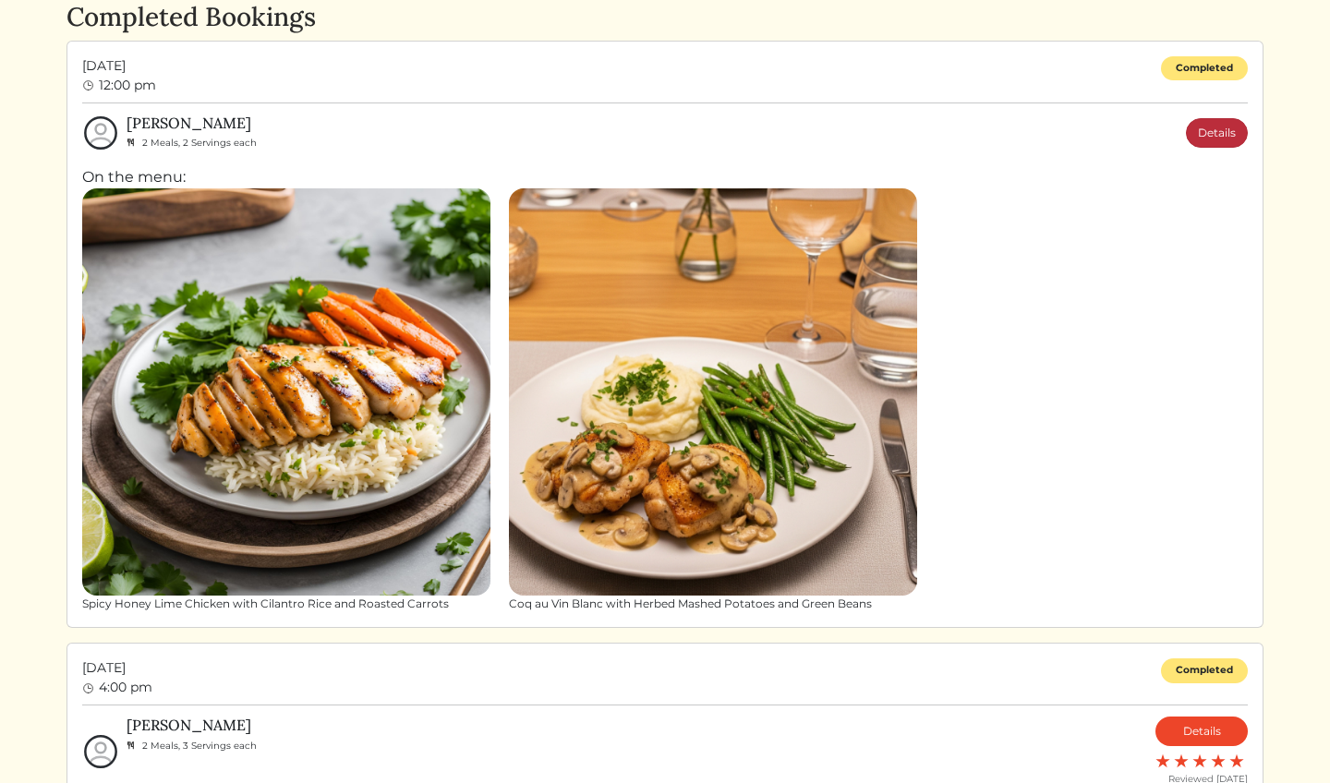
click at [1202, 128] on link "Details" at bounding box center [1217, 133] width 62 height 30
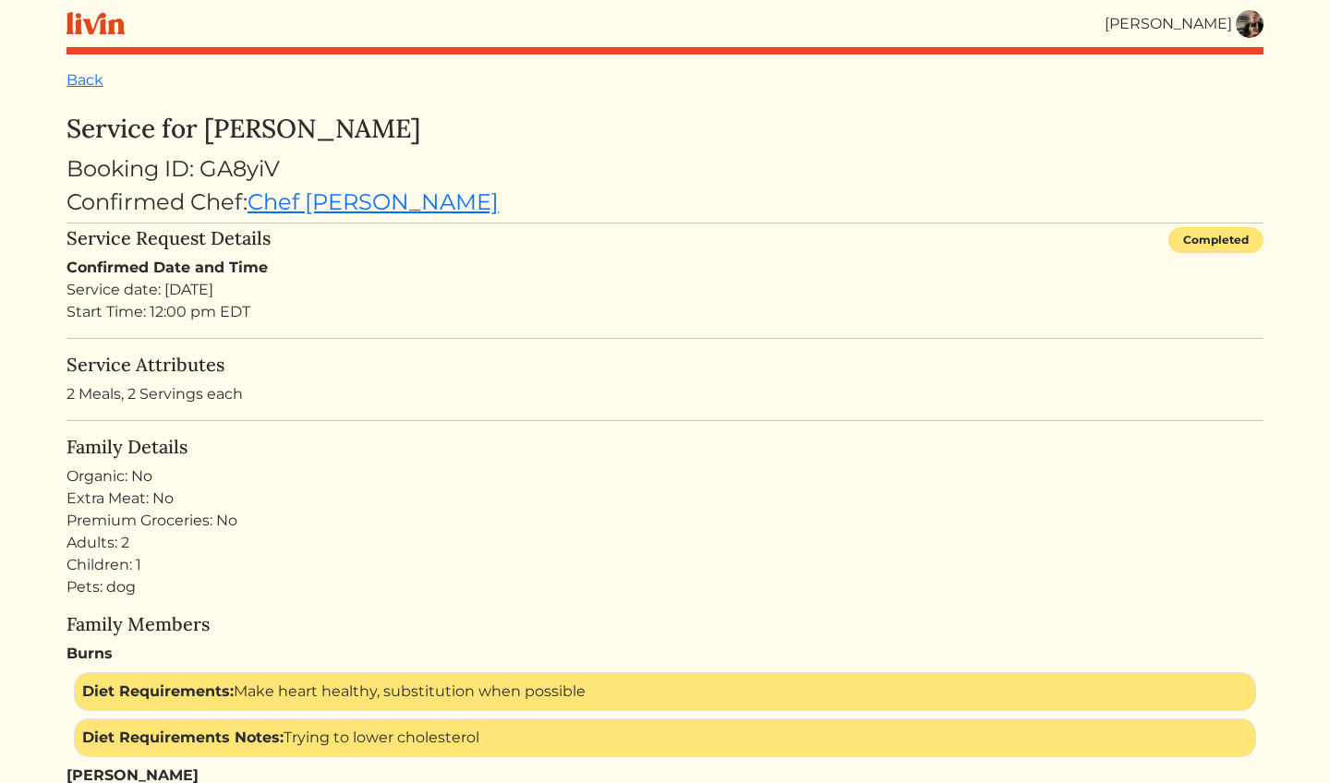
click at [1222, 21] on div "[PERSON_NAME]" at bounding box center [1168, 24] width 127 height 22
click at [1246, 29] on img at bounding box center [1250, 24] width 28 height 28
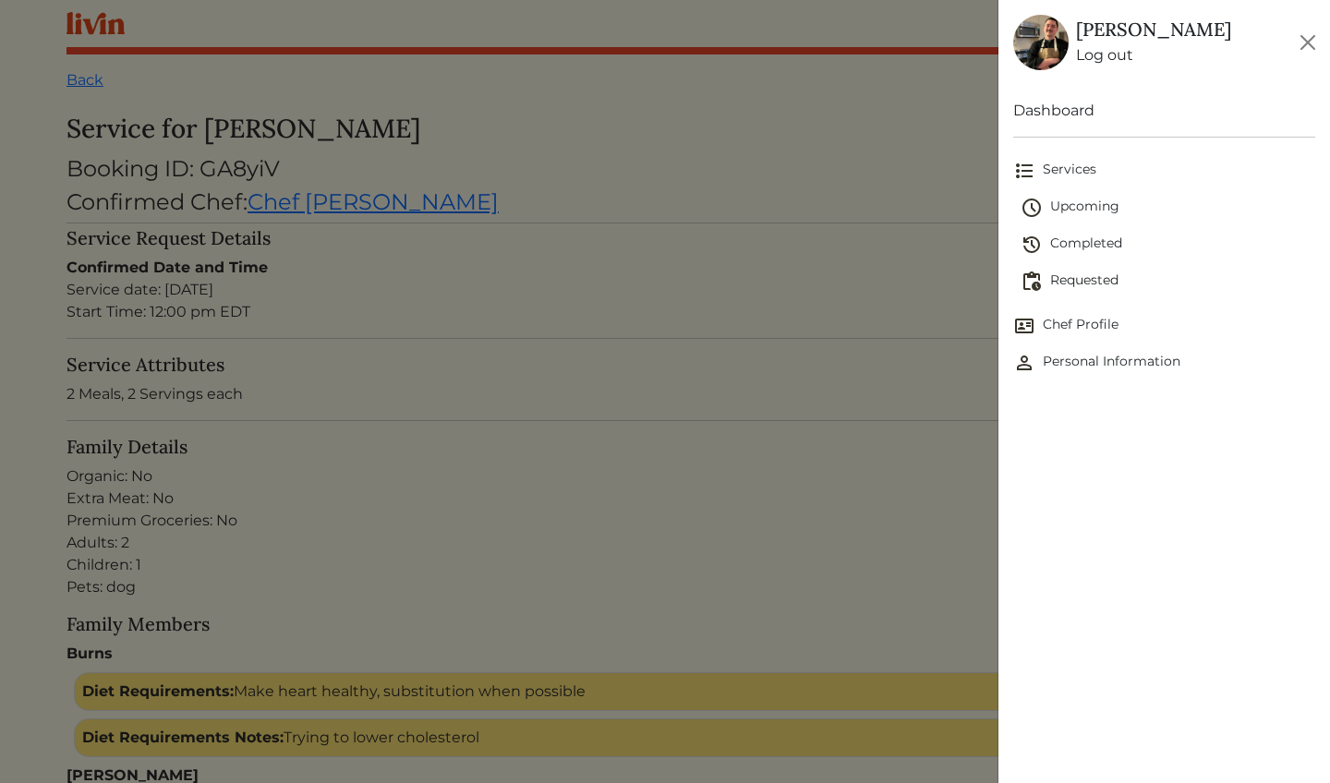
click at [1102, 283] on span "Requested" at bounding box center [1168, 282] width 295 height 22
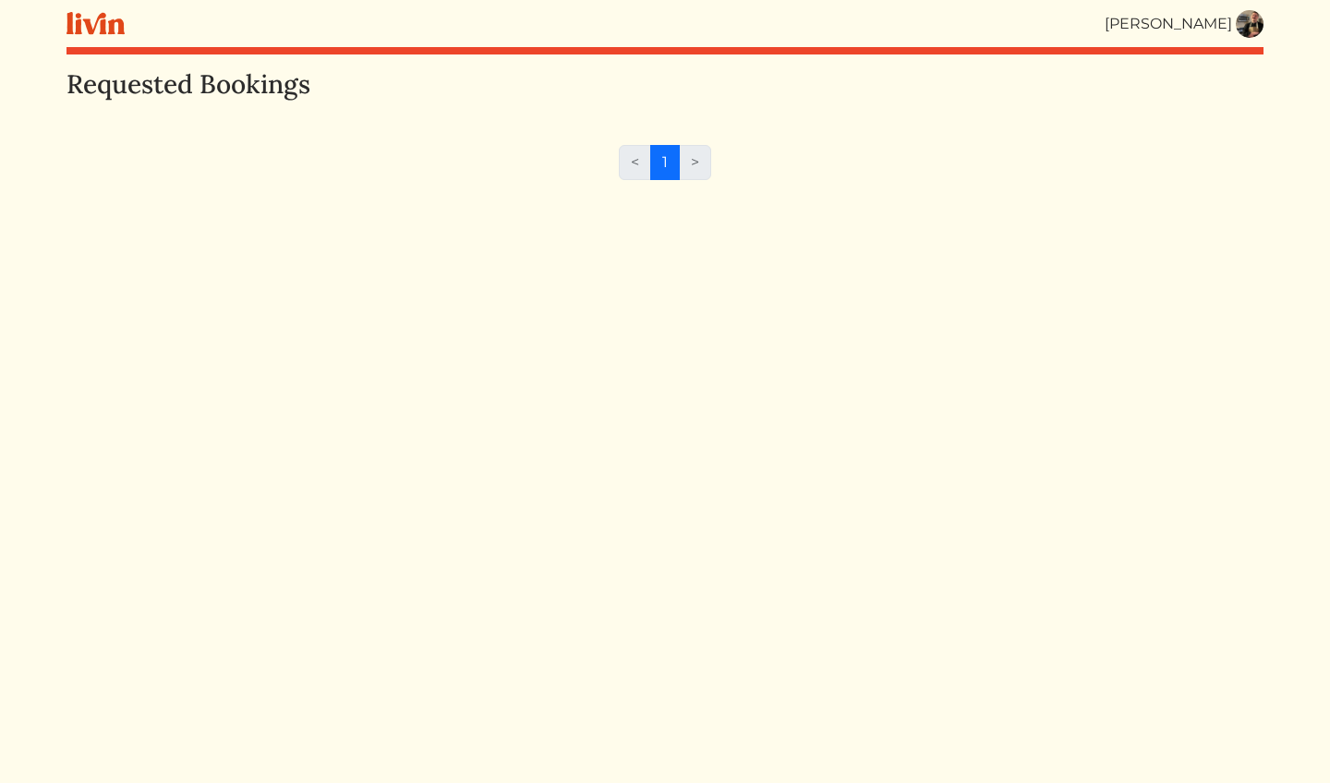
click at [1245, 33] on img at bounding box center [1250, 24] width 28 height 28
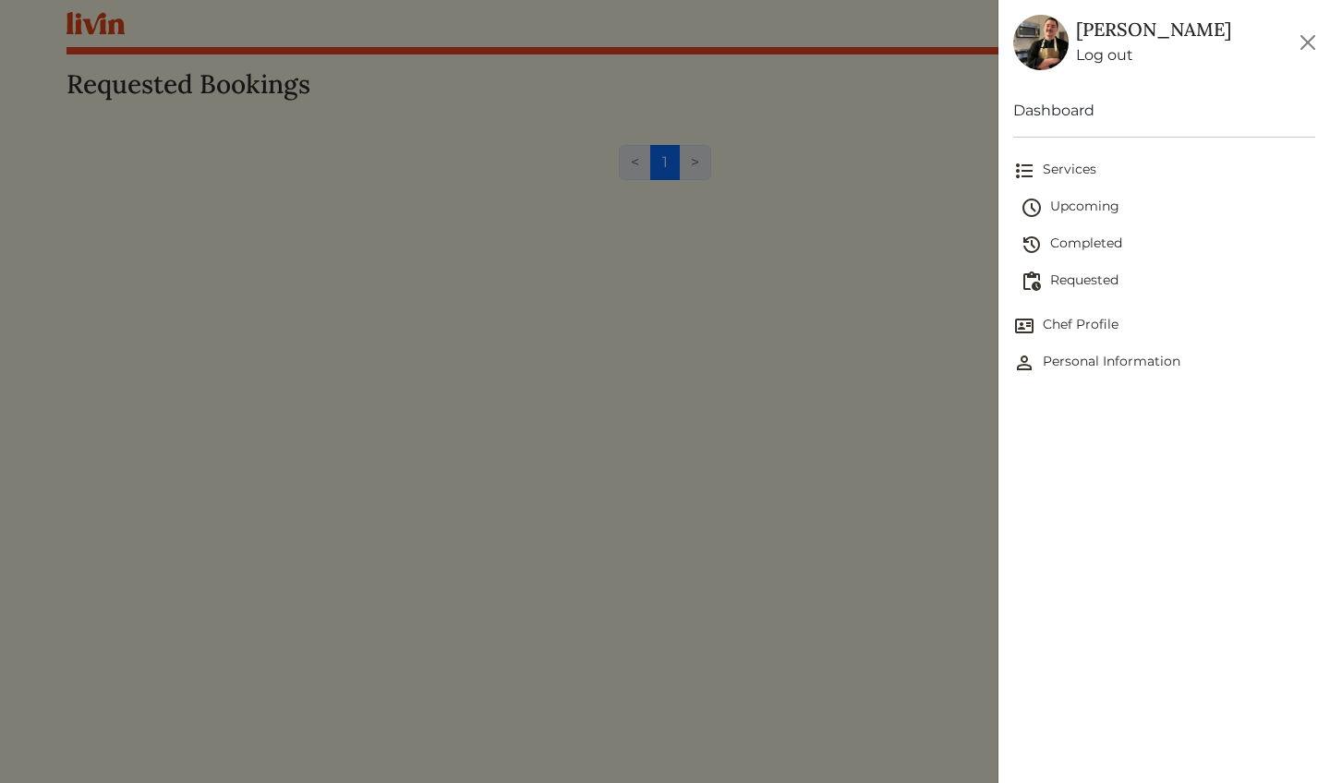
click at [1122, 245] on span "Completed" at bounding box center [1168, 245] width 295 height 22
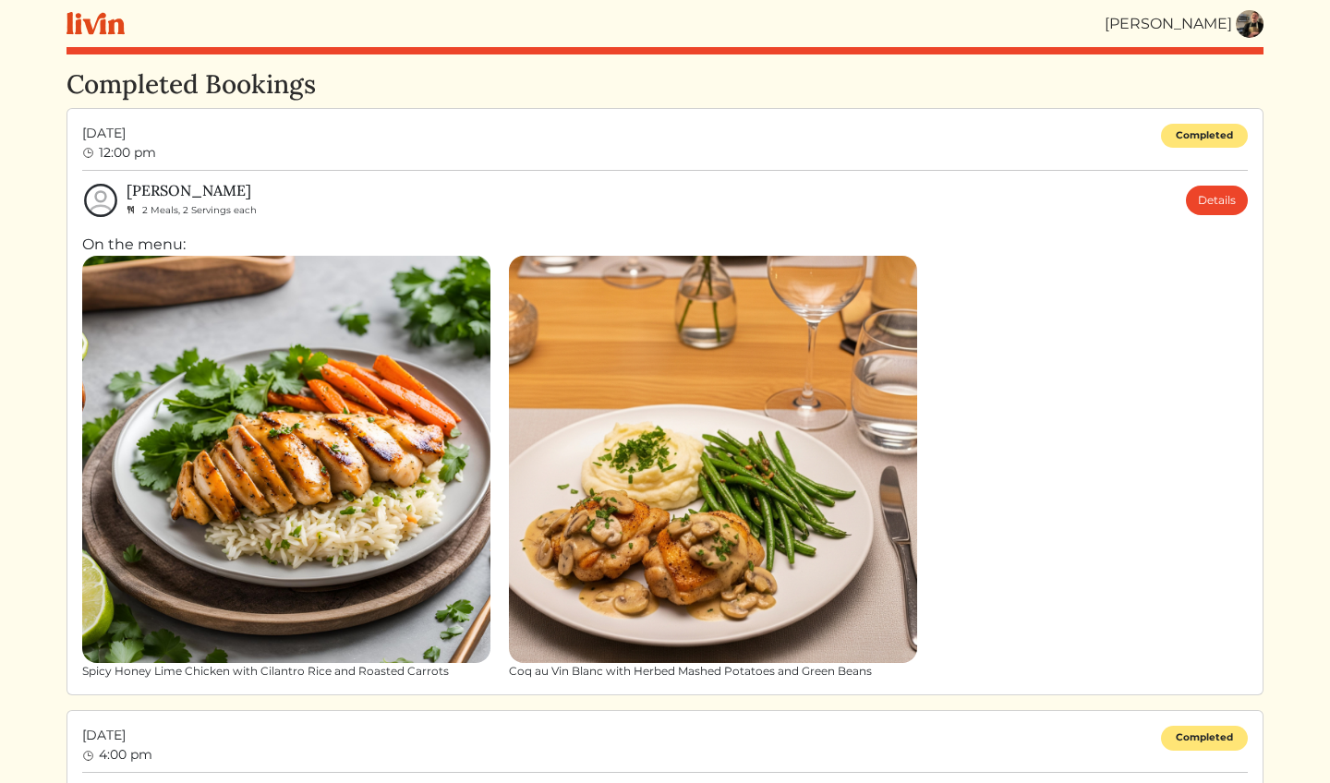
click at [1263, 18] on link at bounding box center [1250, 24] width 28 height 28
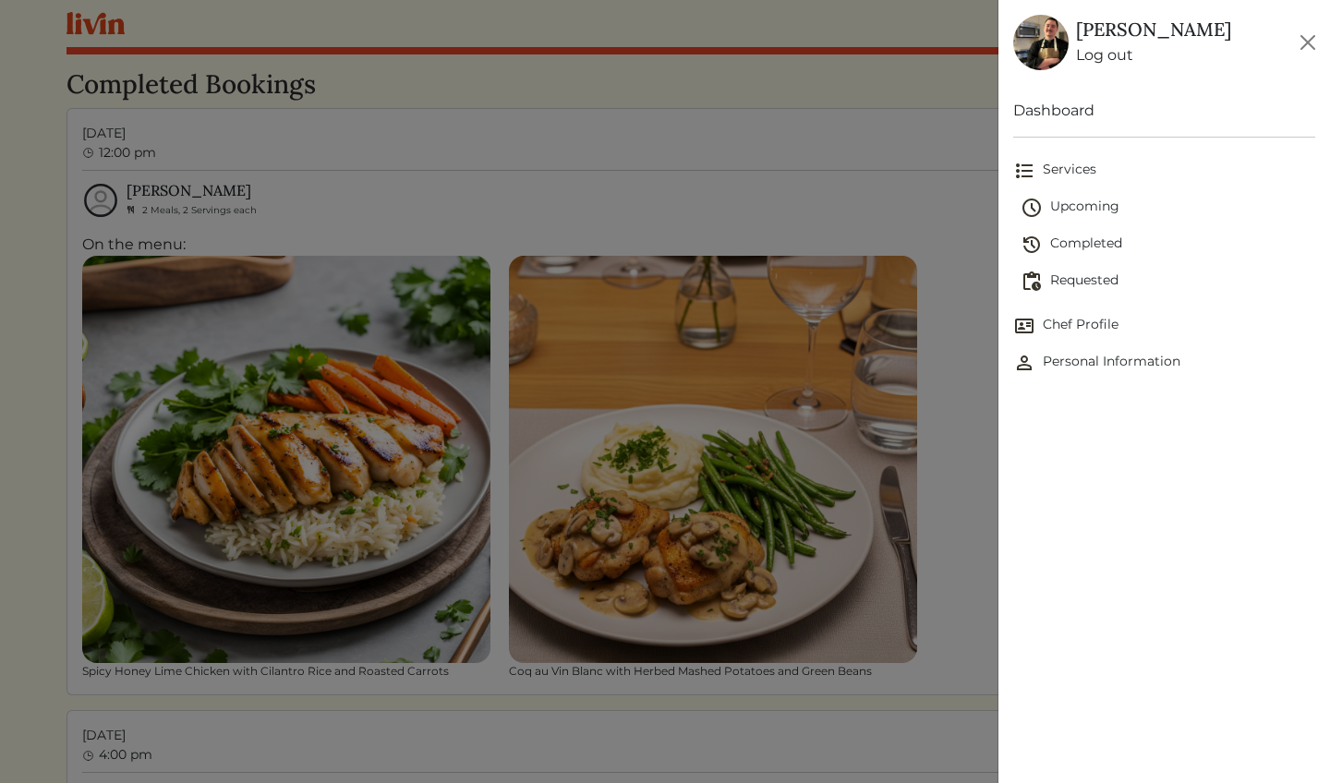
click at [1131, 204] on span "Upcoming" at bounding box center [1168, 208] width 295 height 22
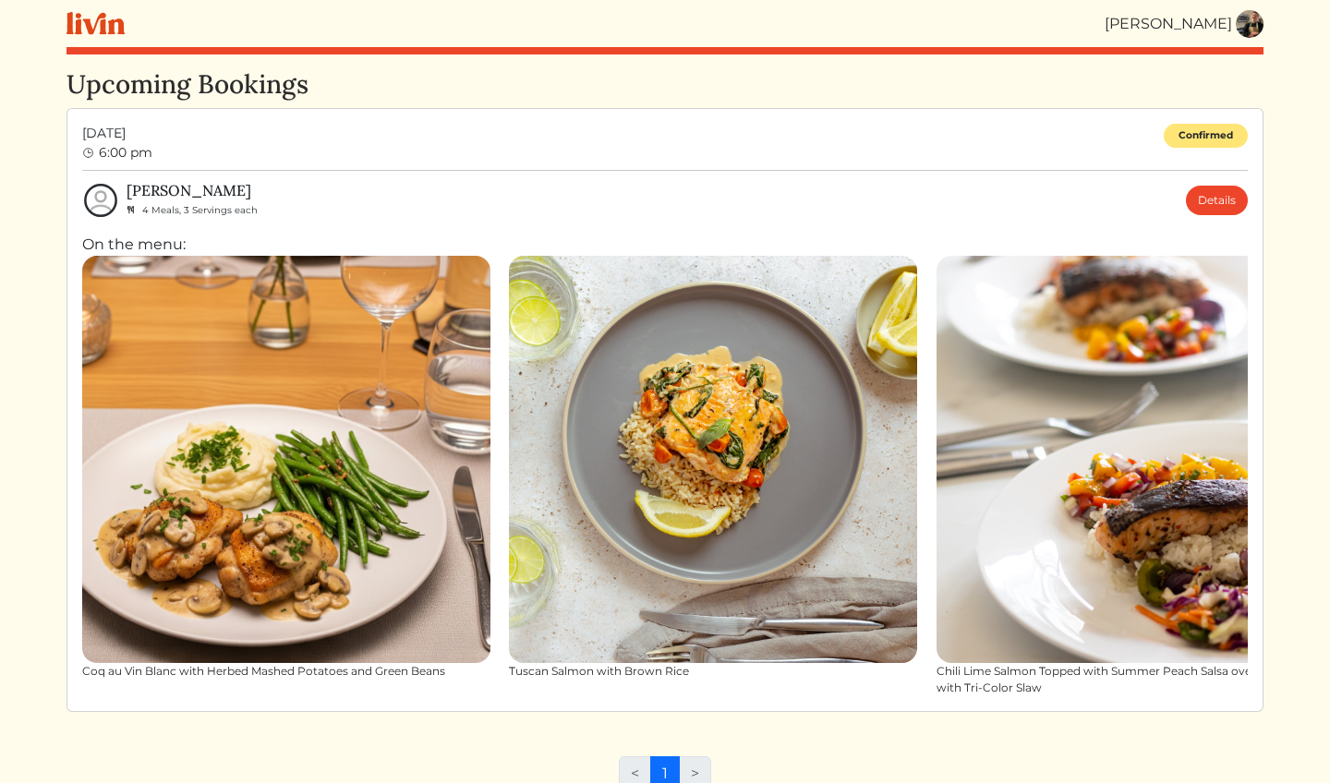
scroll to position [12, 0]
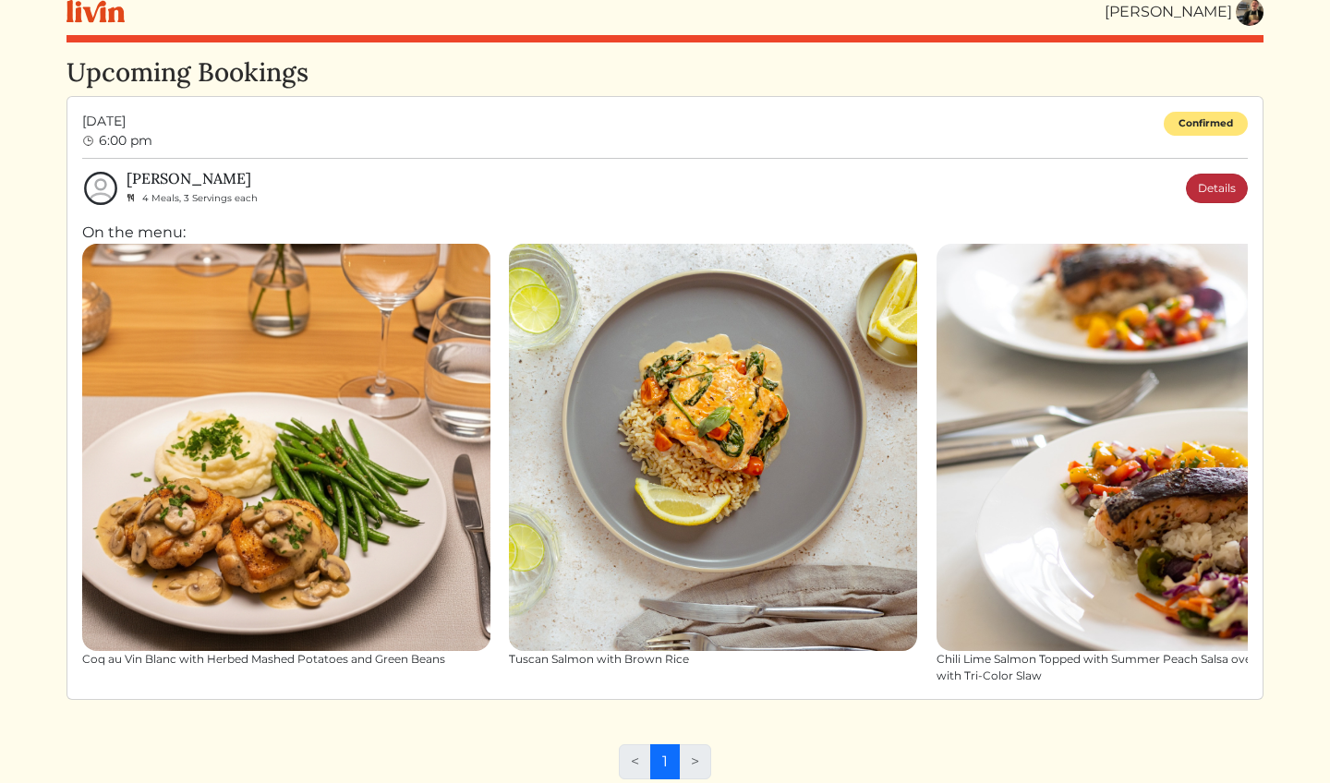
click at [1213, 192] on link "Details" at bounding box center [1217, 189] width 62 height 30
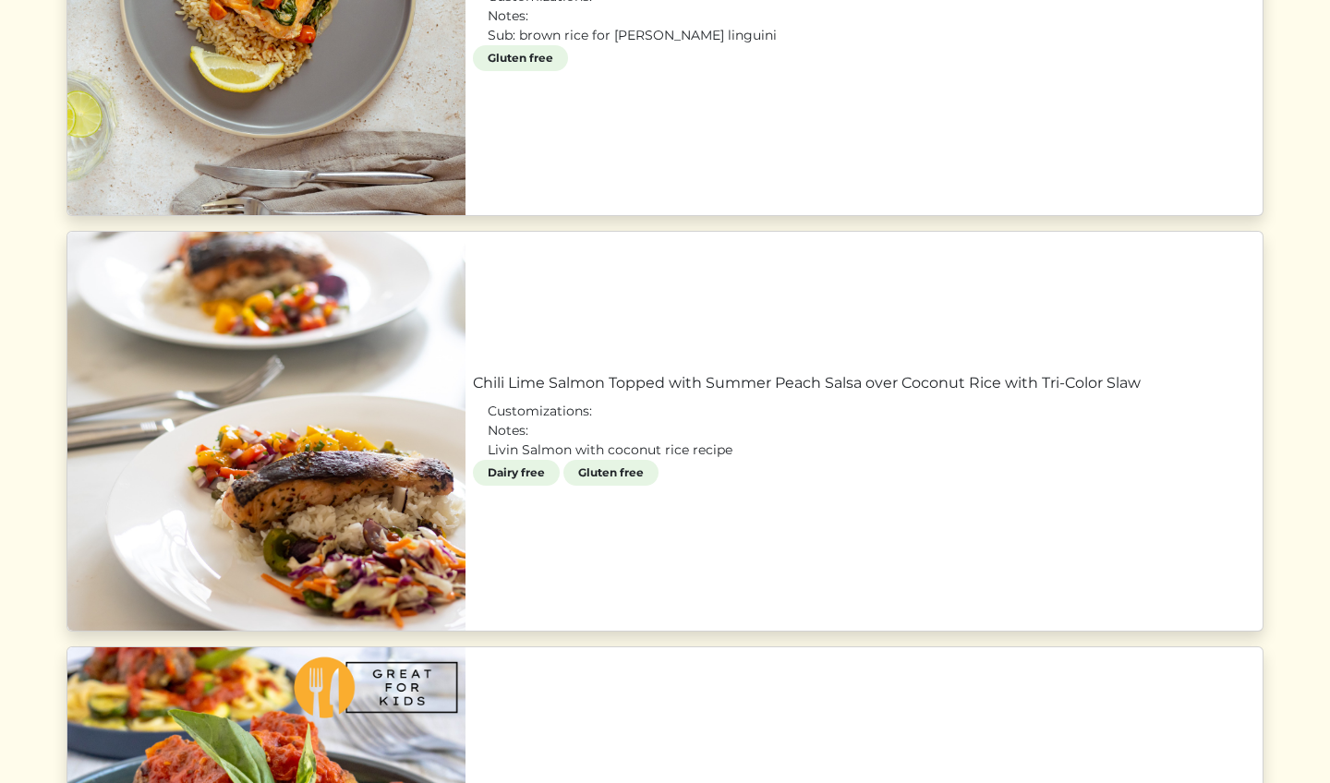
scroll to position [1647, 0]
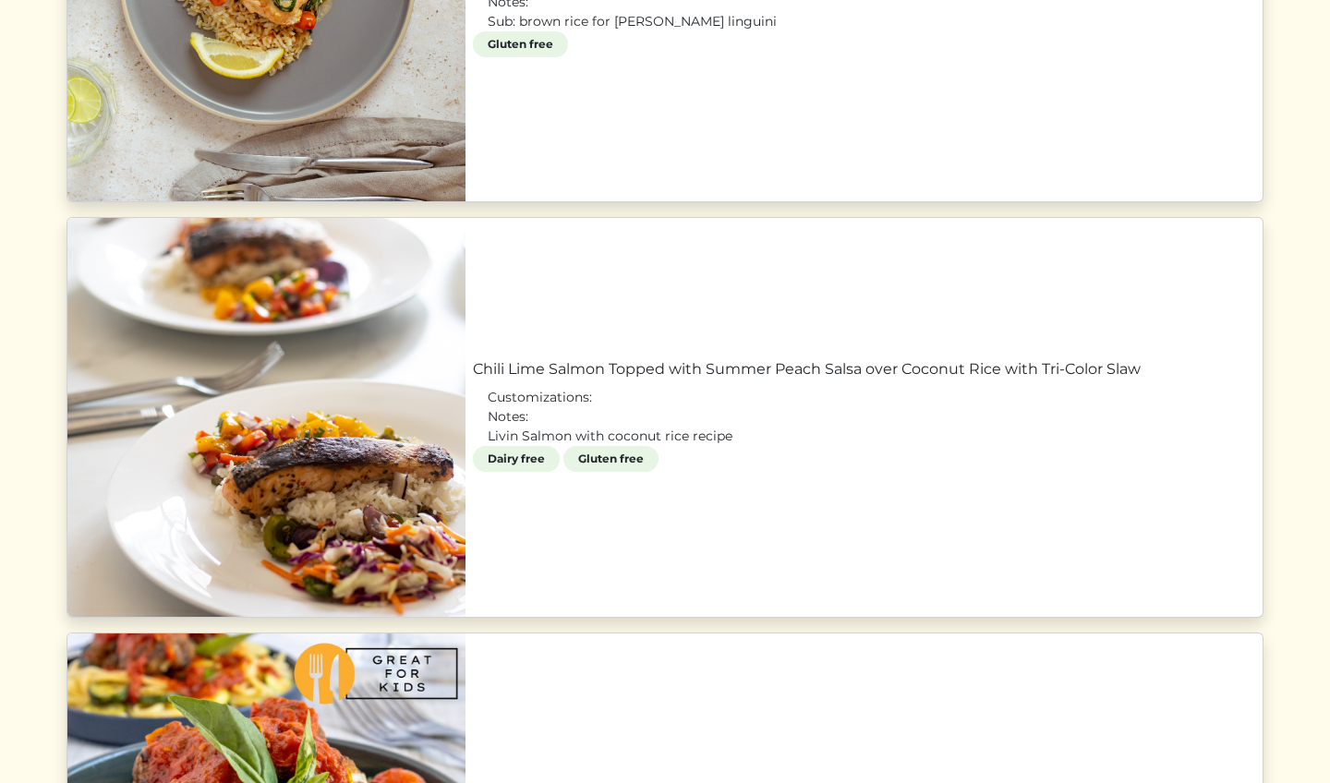
click at [473, 381] on link "Chili Lime Salmon Topped with Summer Peach Salsa over Coconut Rice with Tri-Col…" at bounding box center [864, 369] width 782 height 22
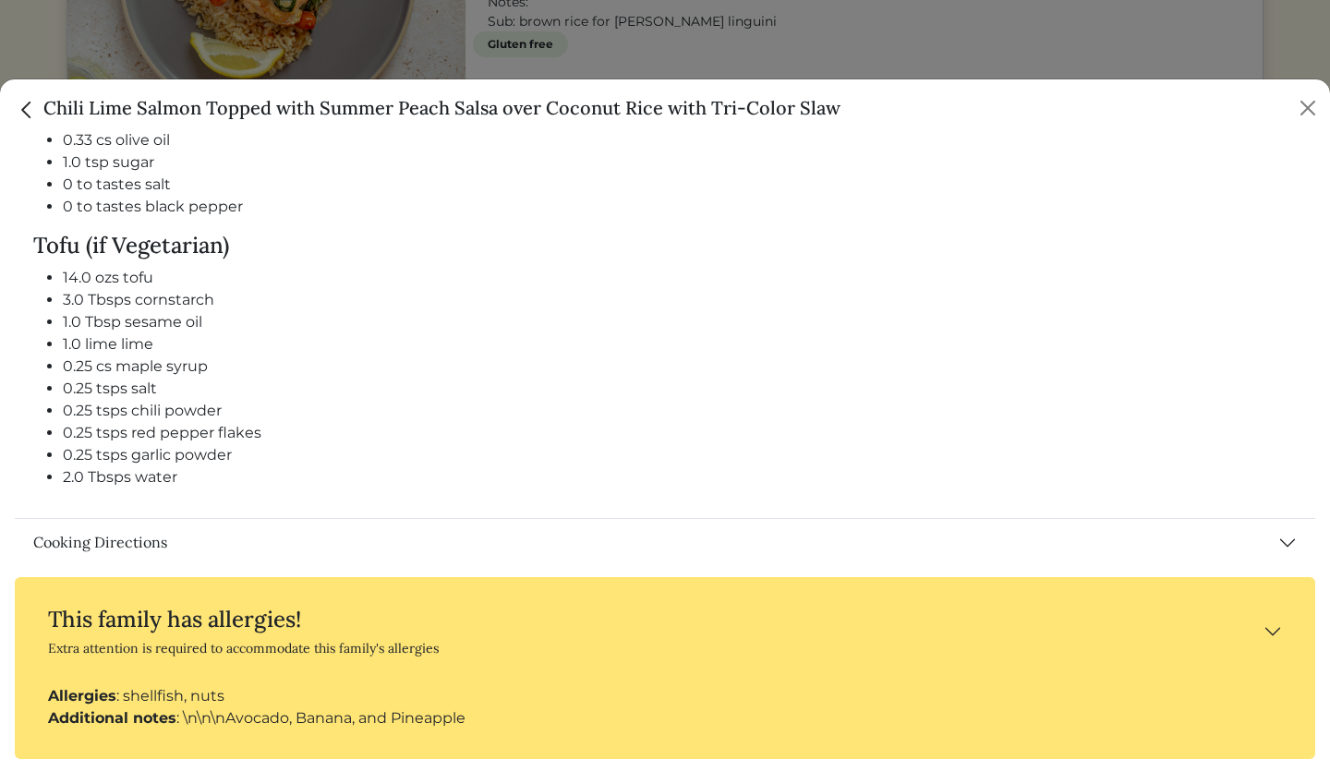
scroll to position [1719, 0]
click at [1284, 533] on button "Cooking Directions" at bounding box center [665, 545] width 1300 height 48
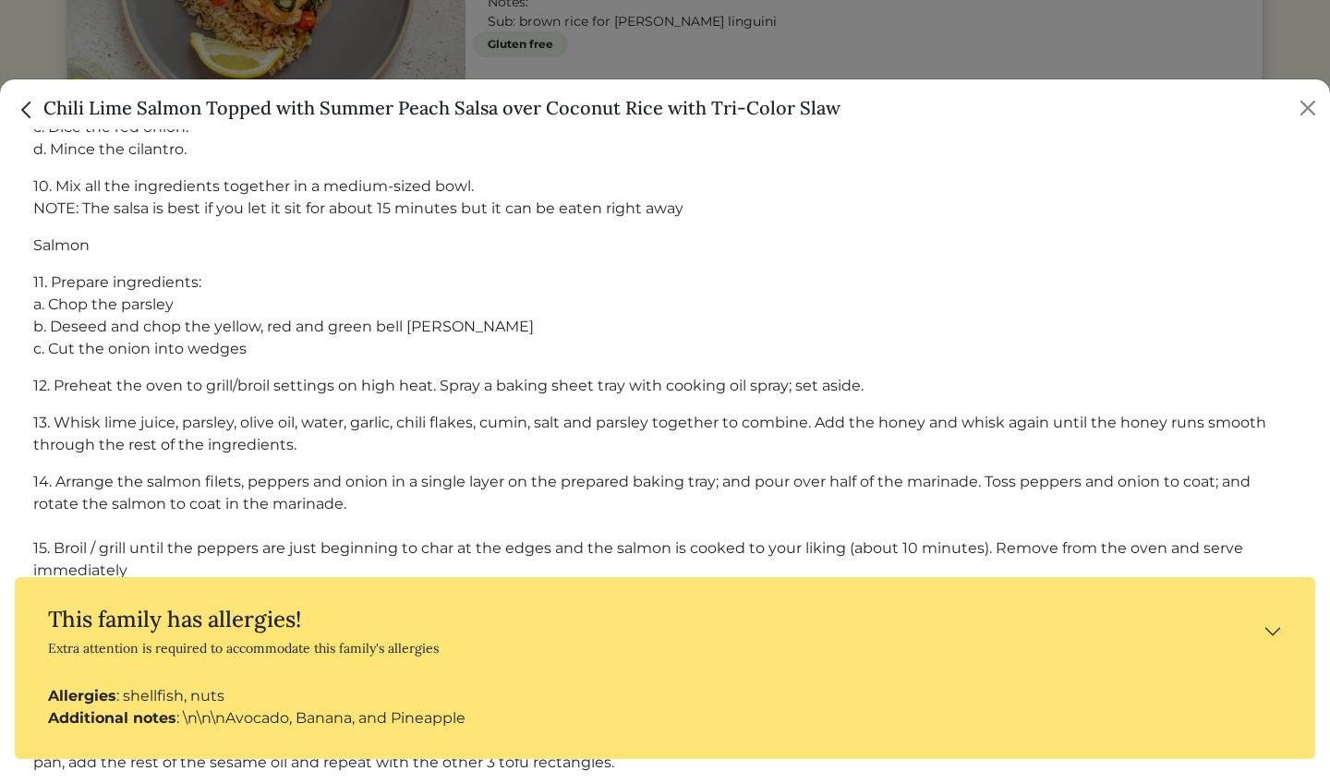
scroll to position [2772, 0]
click at [1304, 98] on button "Close" at bounding box center [1308, 108] width 30 height 30
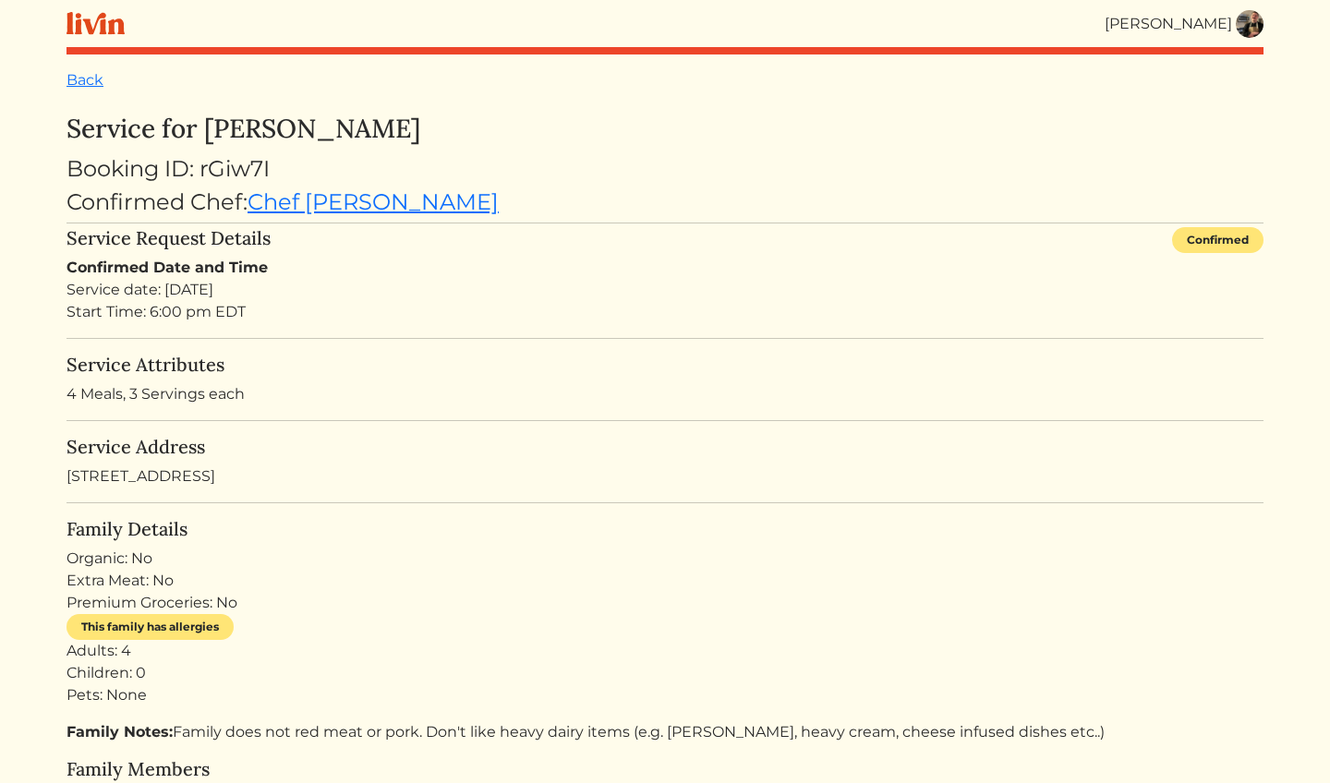
scroll to position [0, 0]
click at [1239, 20] on img at bounding box center [1250, 24] width 28 height 28
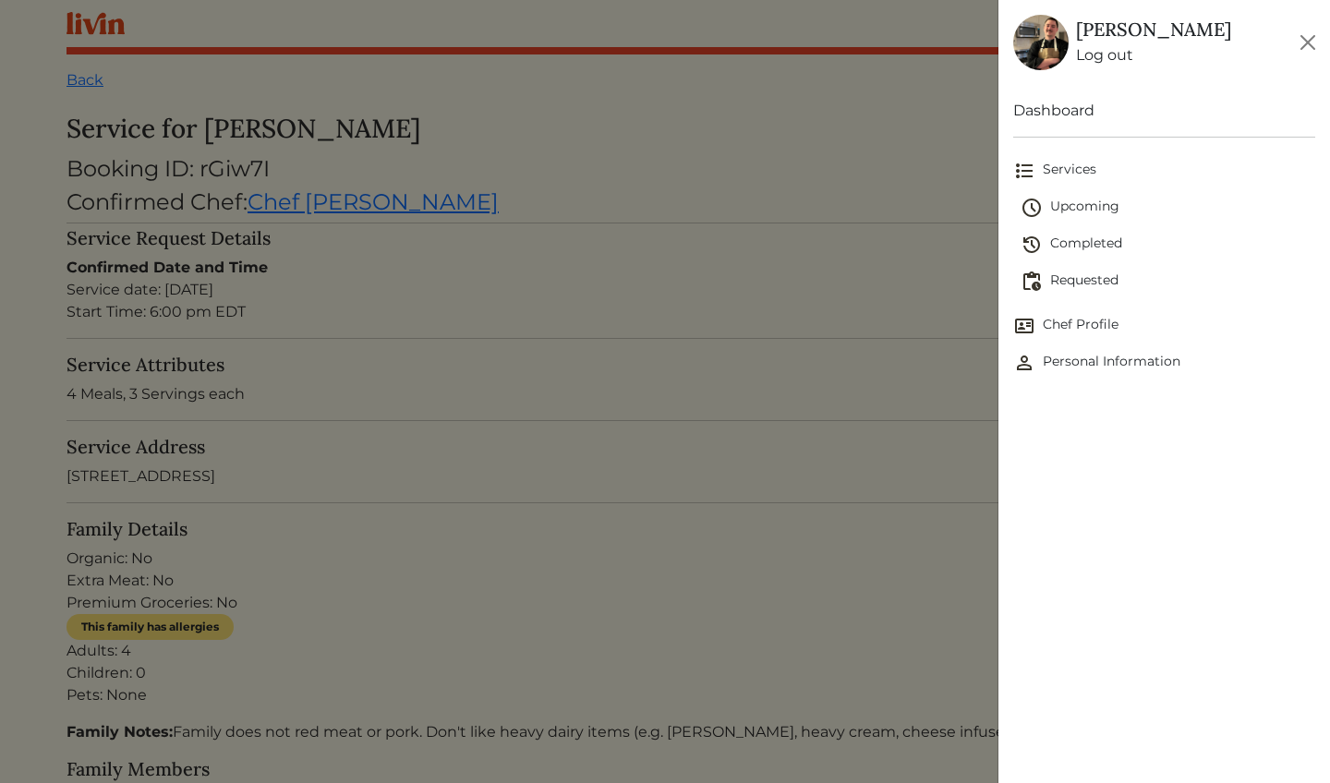
click at [1082, 201] on span "Upcoming" at bounding box center [1168, 208] width 295 height 22
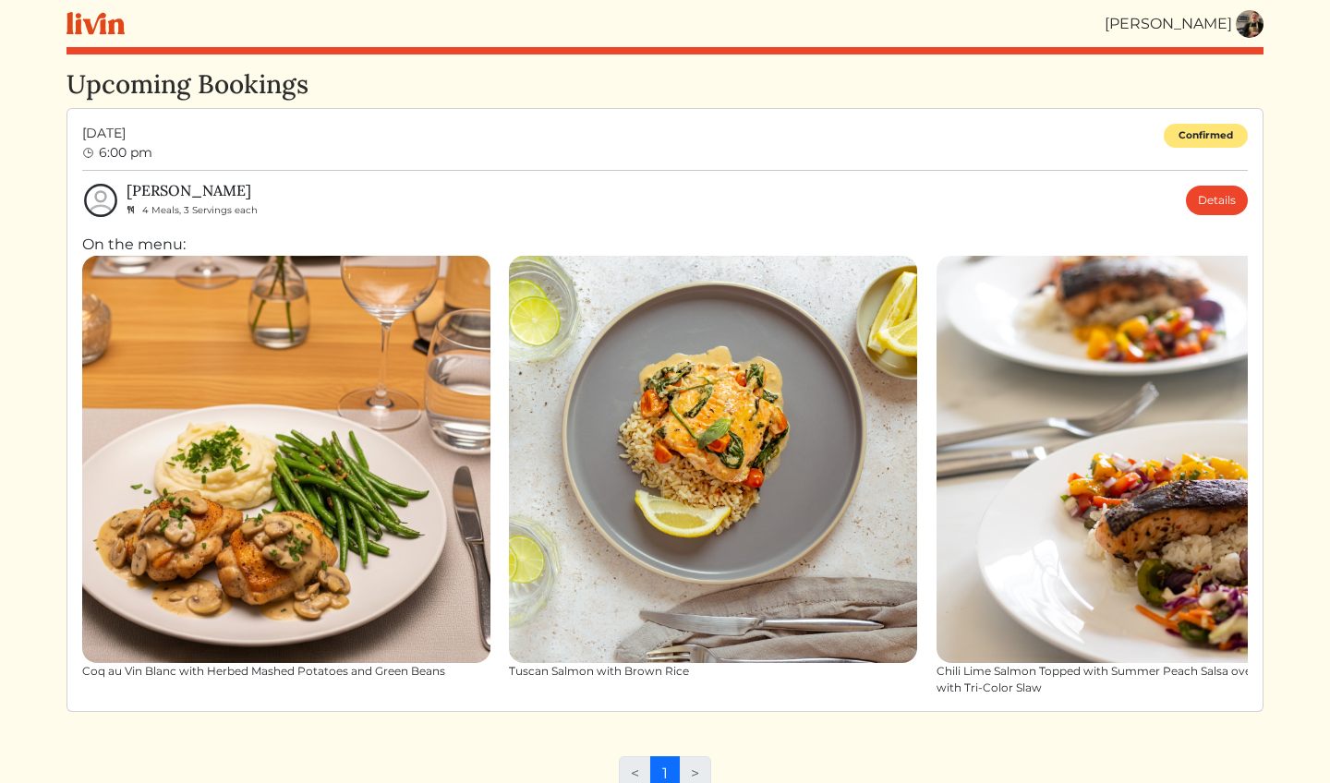
click at [1256, 34] on img at bounding box center [1250, 24] width 28 height 28
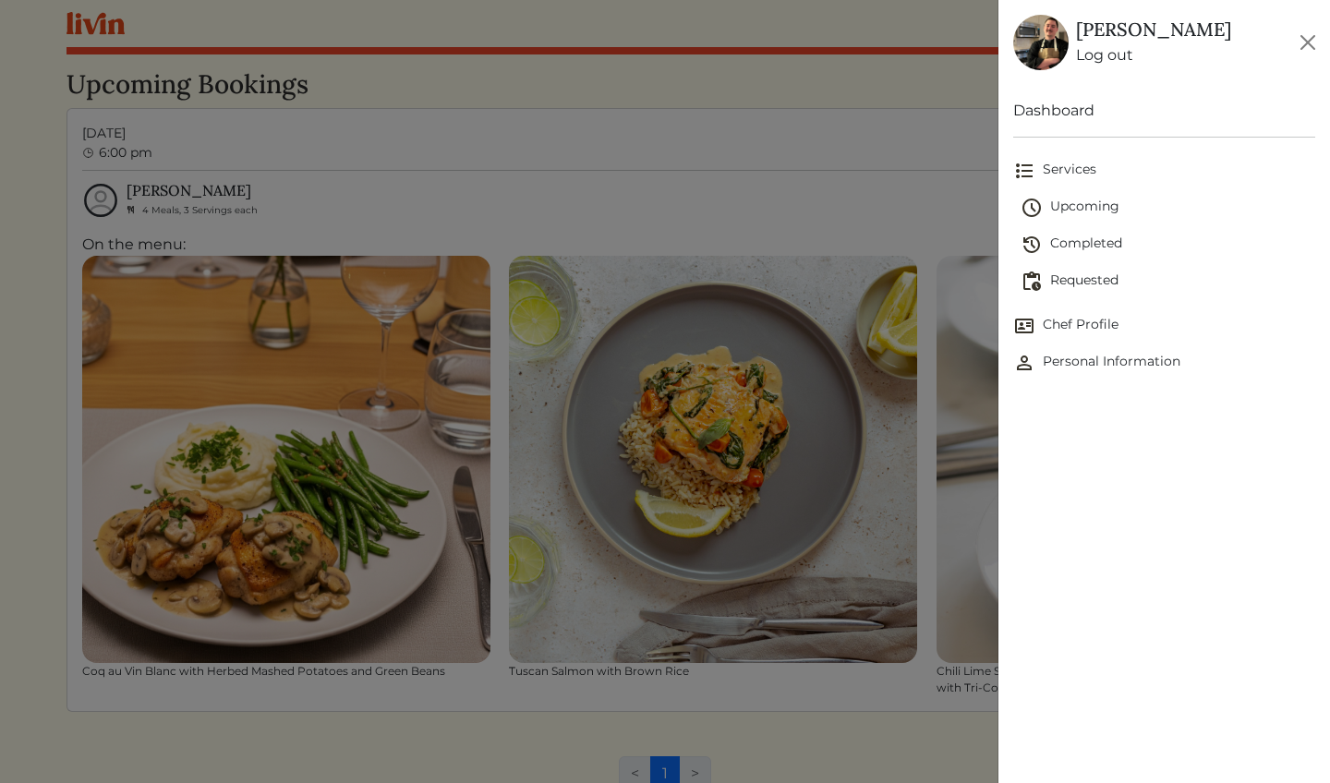
click at [1085, 288] on span "Requested" at bounding box center [1168, 282] width 295 height 22
